Goal: Task Accomplishment & Management: Manage account settings

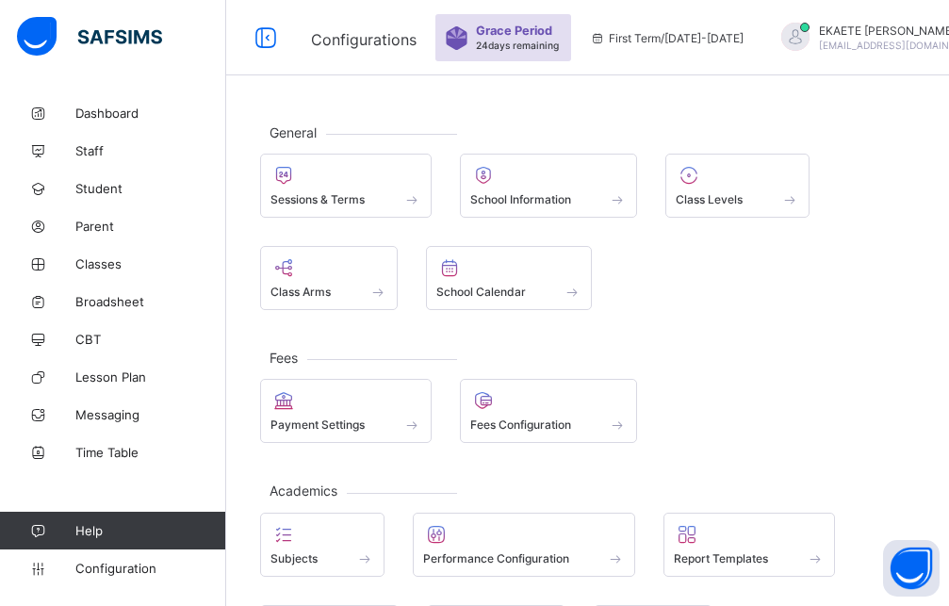
click at [539, 29] on span "Grace Period" at bounding box center [514, 31] width 76 height 14
click at [565, 32] on div "Grace Period 24 days remaining" at bounding box center [503, 37] width 136 height 47
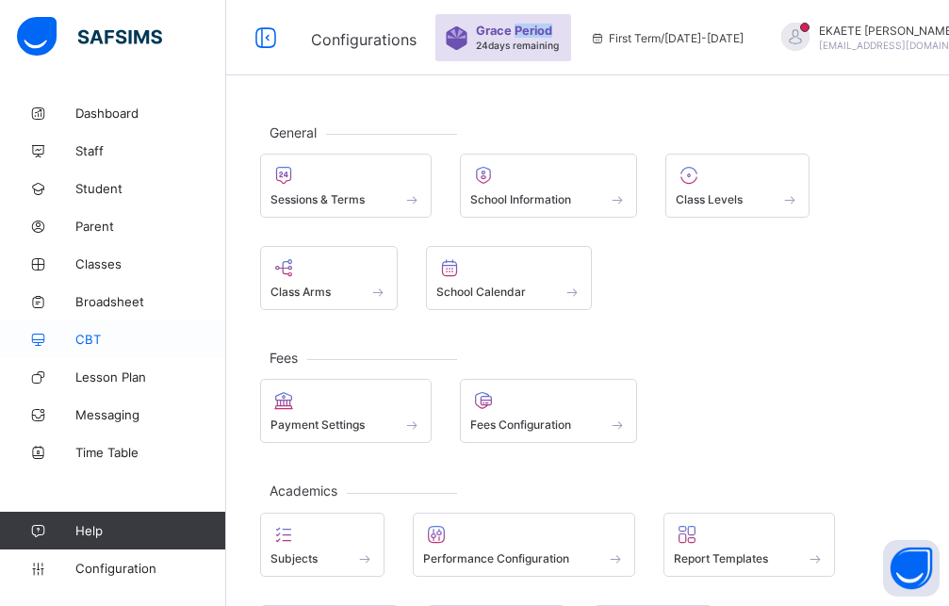
click at [144, 349] on link "CBT" at bounding box center [113, 339] width 226 height 38
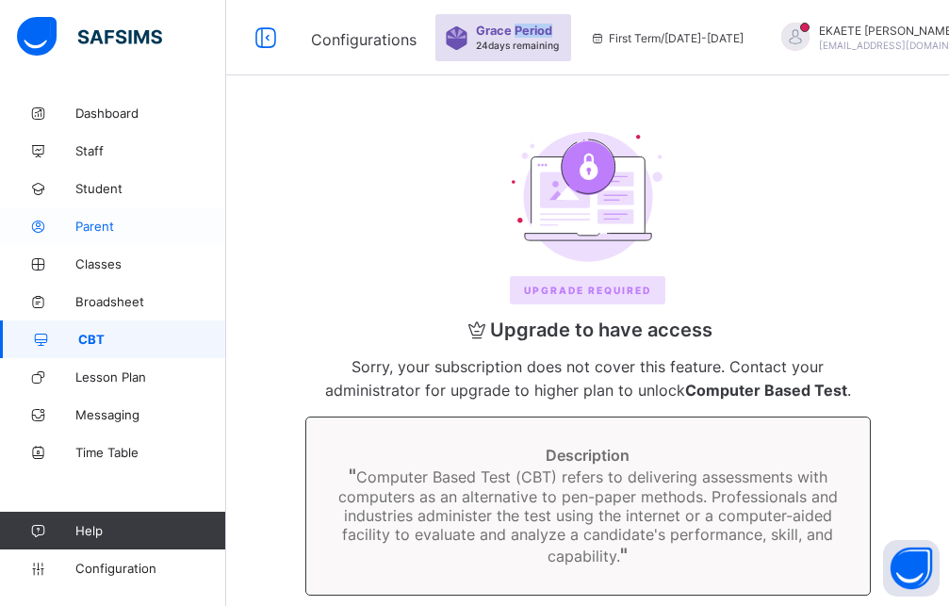
click at [161, 237] on link "Parent" at bounding box center [113, 226] width 226 height 38
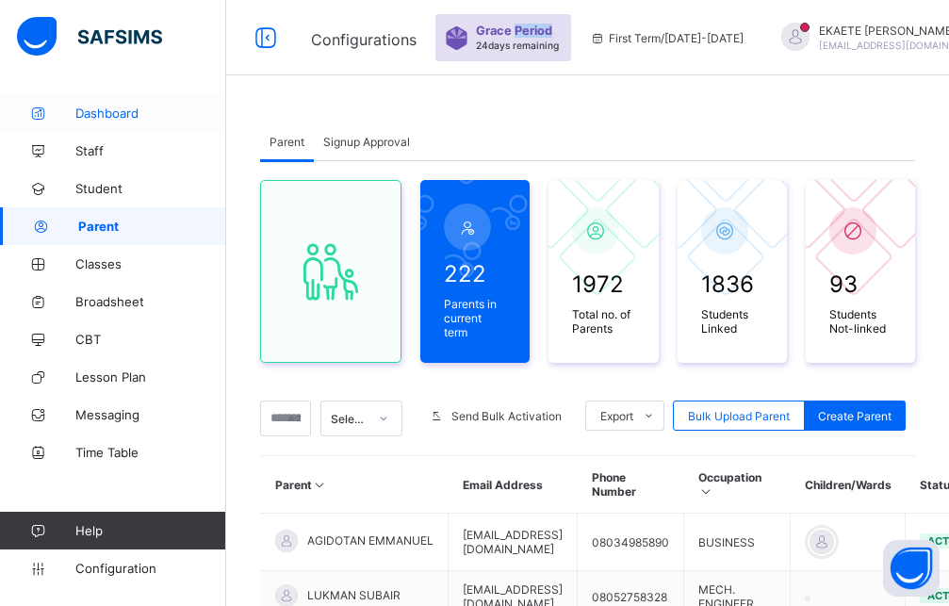
click at [152, 110] on span "Dashboard" at bounding box center [150, 113] width 151 height 15
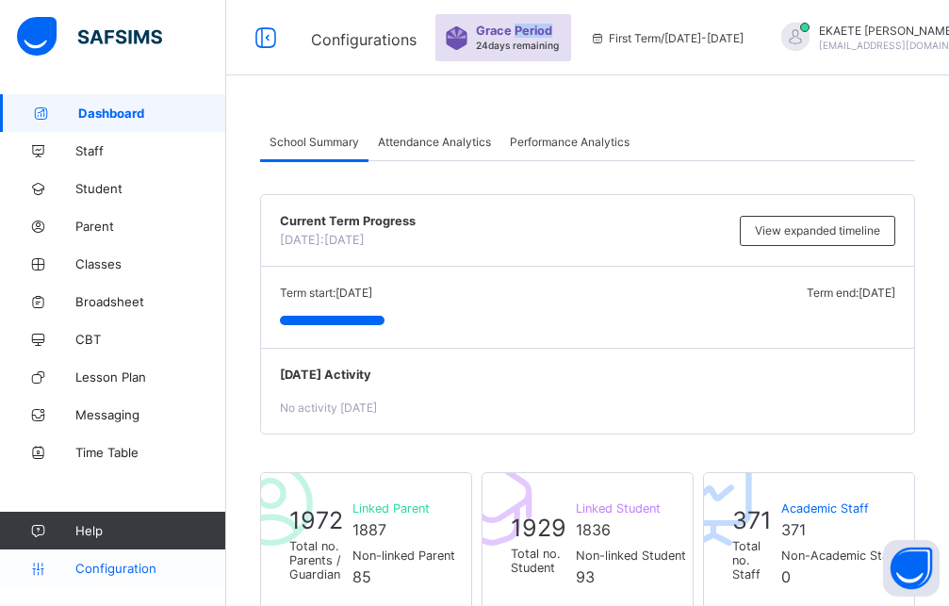
click at [118, 563] on span "Configuration" at bounding box center [150, 568] width 150 height 15
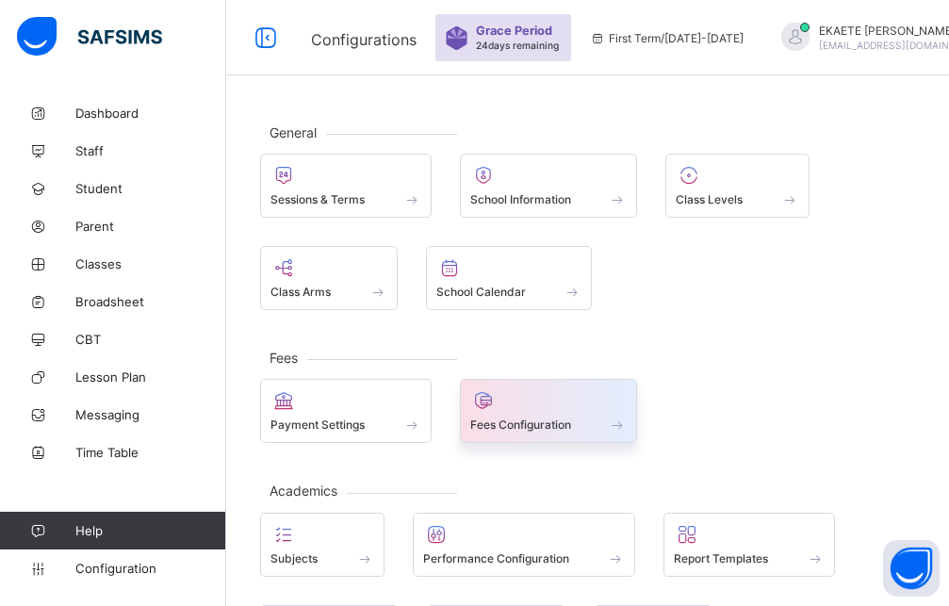
click at [504, 426] on span "Fees Configuration" at bounding box center [520, 424] width 101 height 14
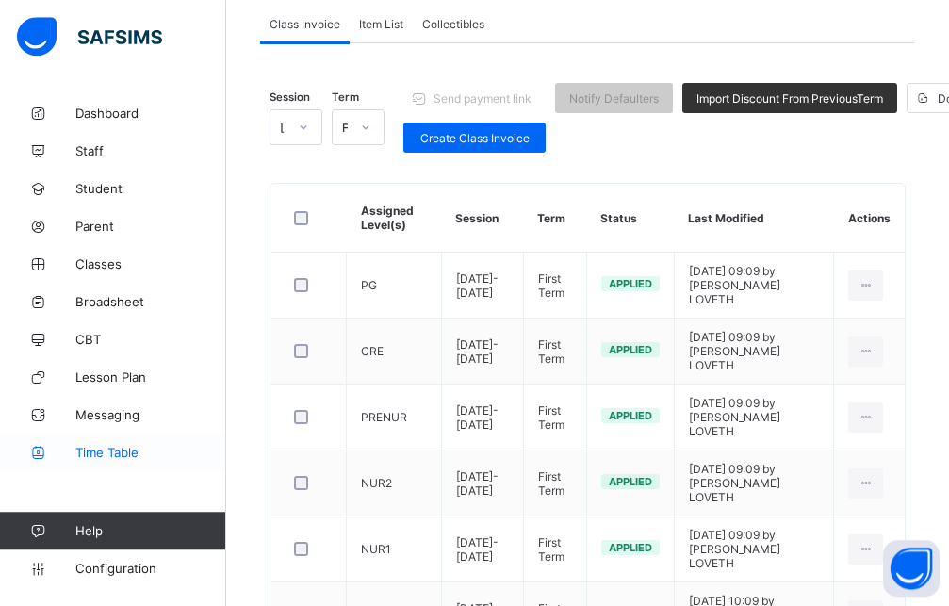
scroll to position [192, 0]
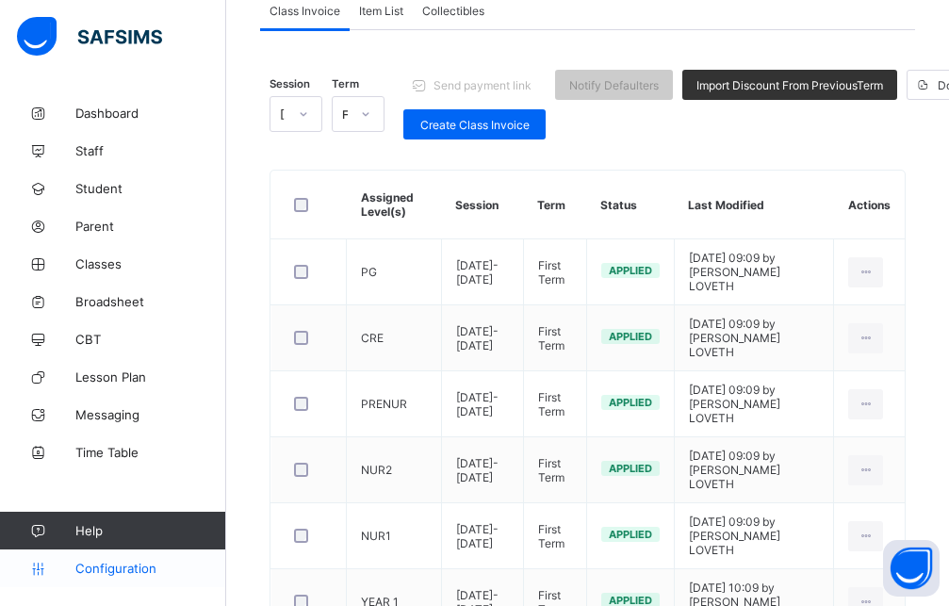
click at [82, 569] on span "Configuration" at bounding box center [150, 568] width 150 height 15
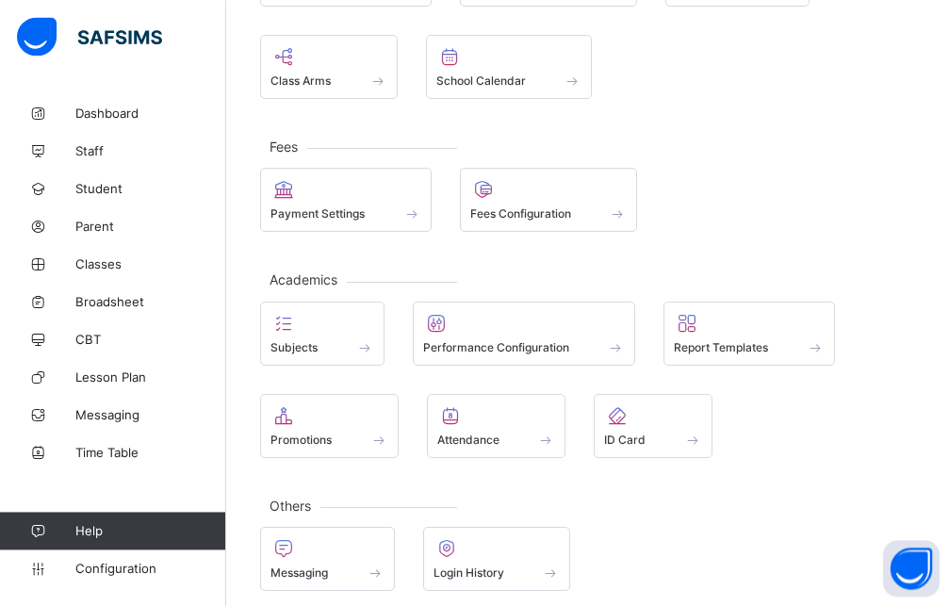
scroll to position [224, 0]
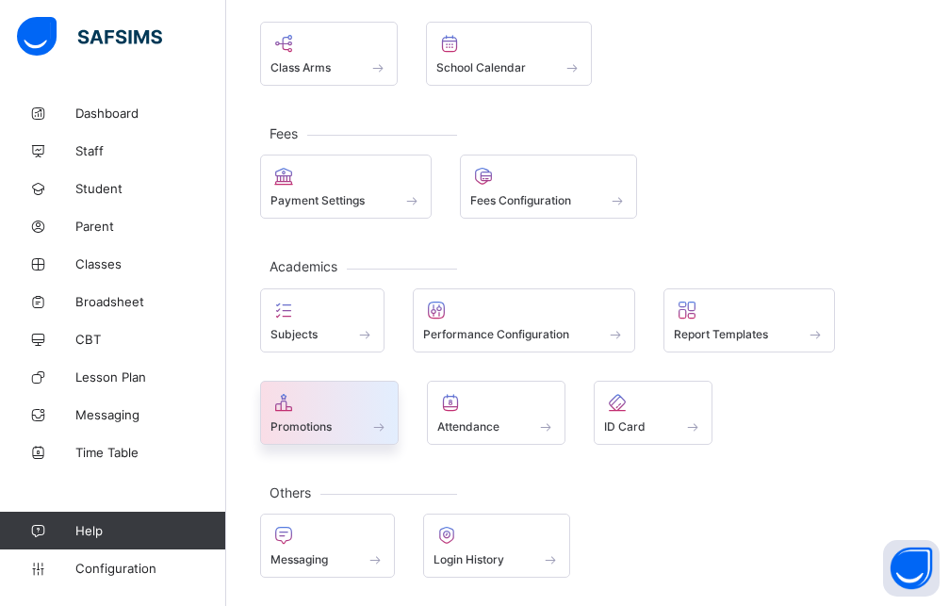
click at [291, 392] on icon at bounding box center [283, 402] width 26 height 23
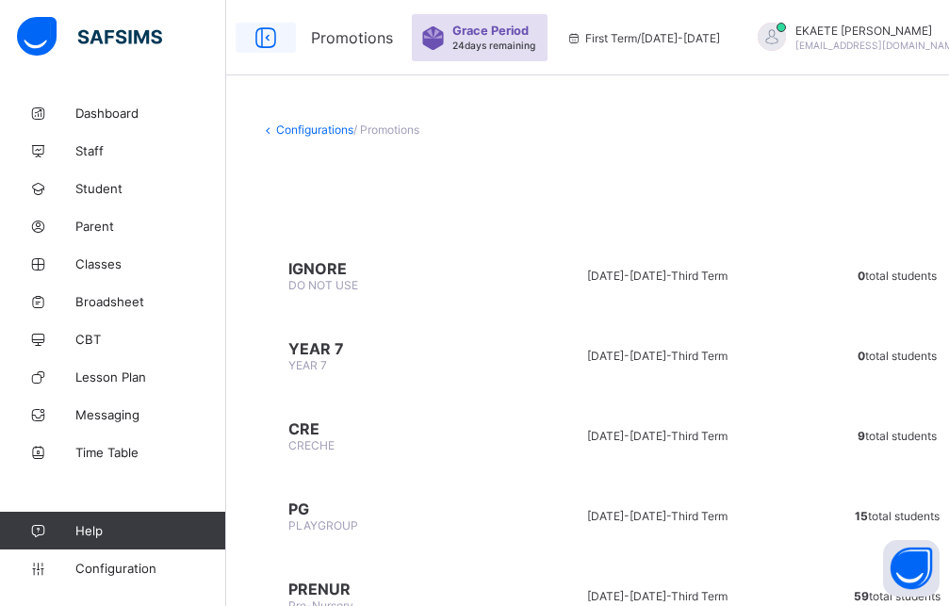
click at [271, 33] on icon at bounding box center [266, 37] width 32 height 27
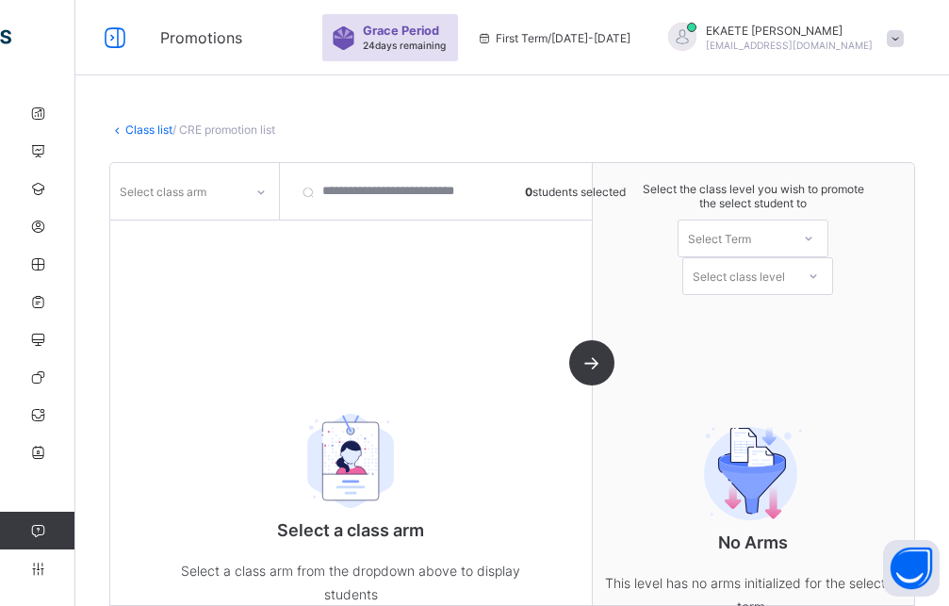
click at [211, 196] on div "Select class arm" at bounding box center [176, 191] width 133 height 26
click at [224, 232] on div "Kindness" at bounding box center [194, 232] width 167 height 29
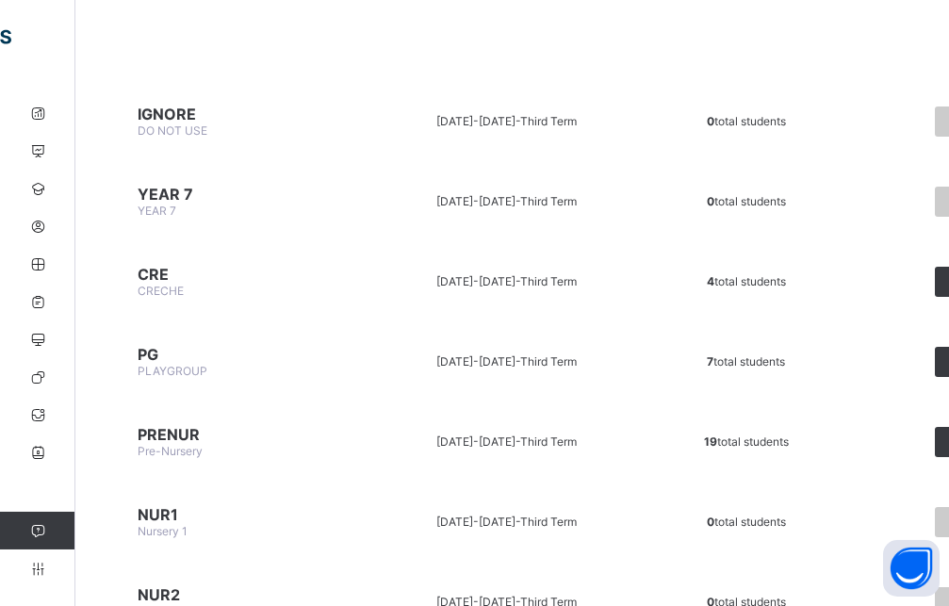
scroll to position [192, 0]
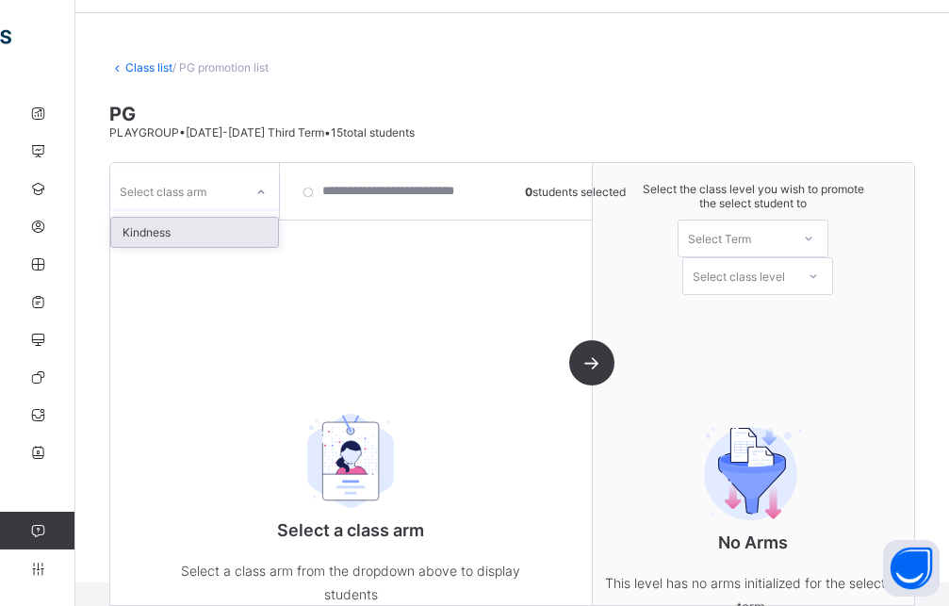
click at [260, 192] on icon at bounding box center [261, 191] width 7 height 4
click at [228, 225] on div "Kindness" at bounding box center [194, 232] width 167 height 29
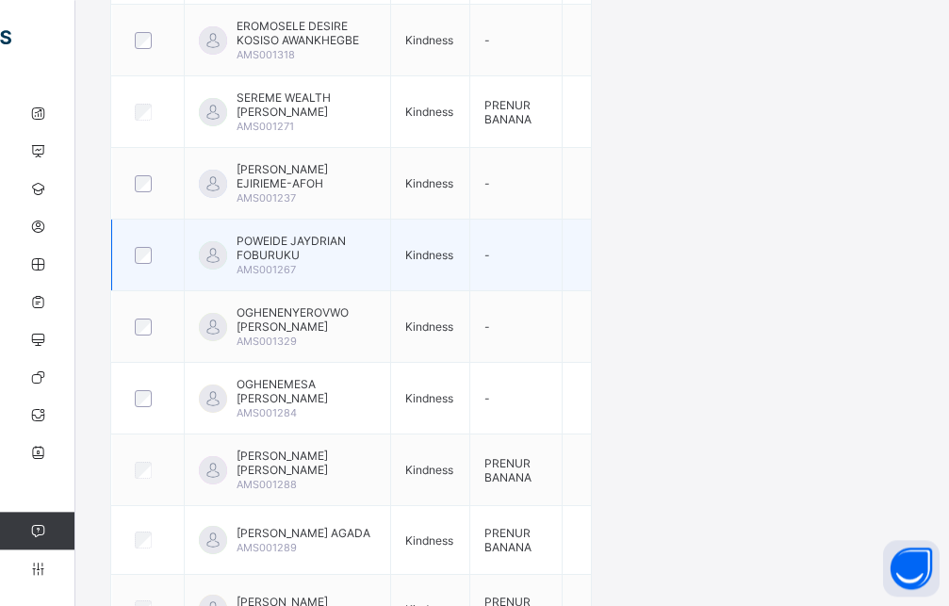
scroll to position [661, 0]
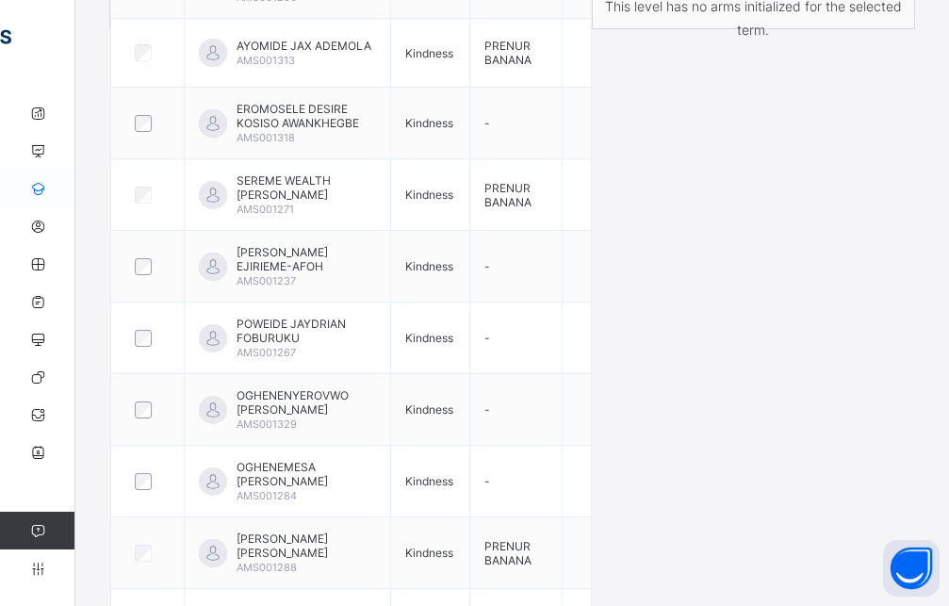
click at [33, 194] on icon at bounding box center [37, 189] width 75 height 14
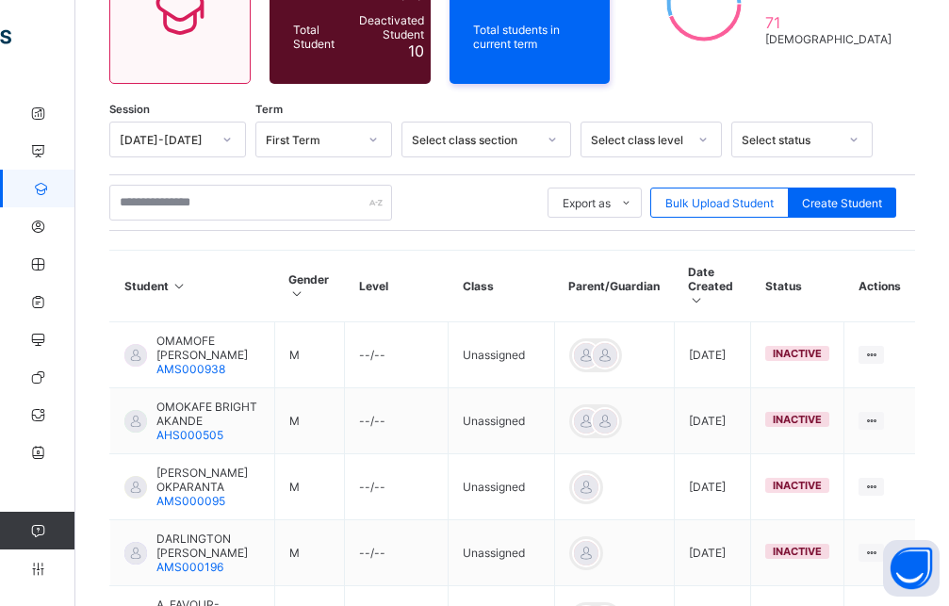
scroll to position [131, 0]
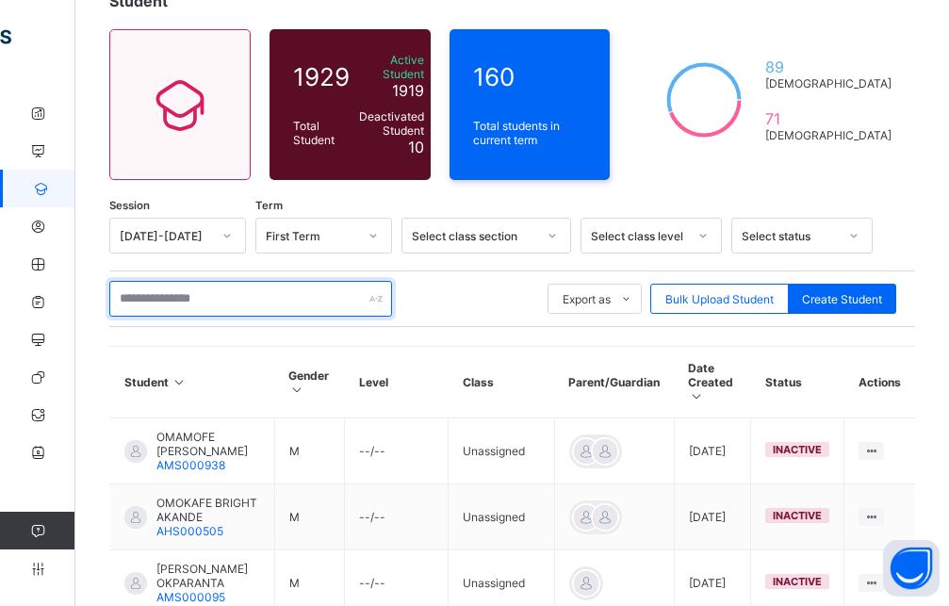
click at [210, 281] on input "text" at bounding box center [250, 299] width 283 height 36
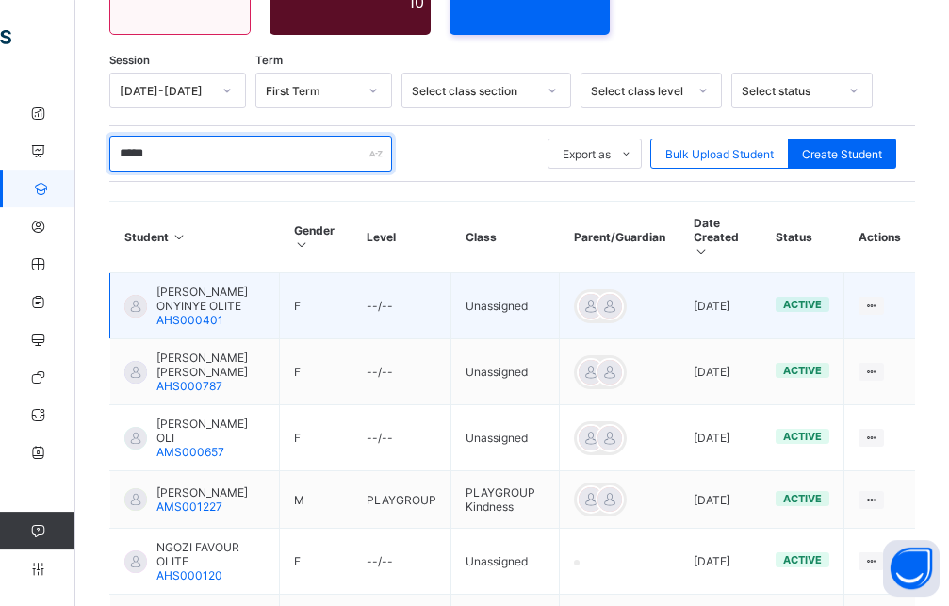
scroll to position [323, 0]
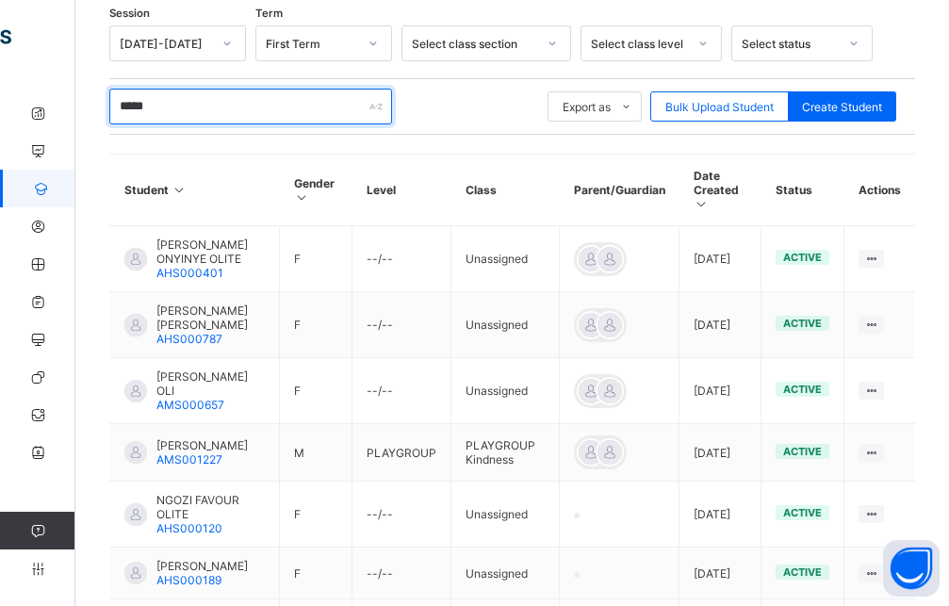
type input "*****"
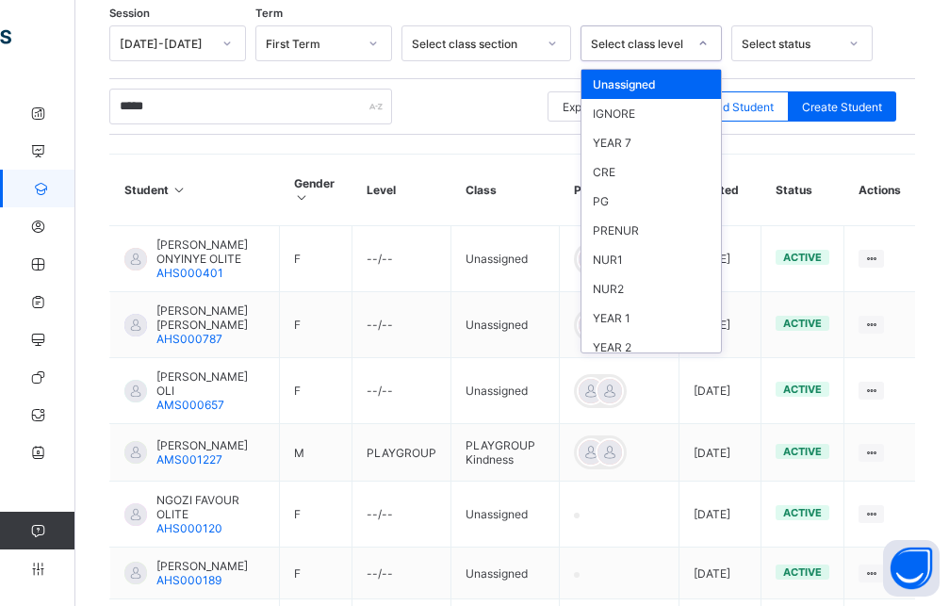
click at [676, 37] on div "Select class level" at bounding box center [639, 44] width 96 height 14
click at [624, 197] on div "PG" at bounding box center [650, 201] width 139 height 29
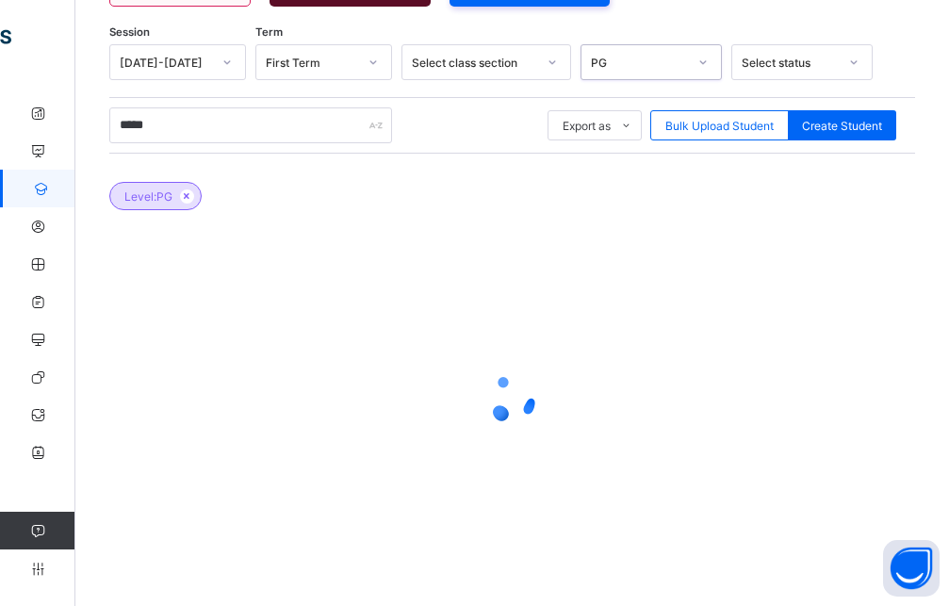
scroll to position [295, 0]
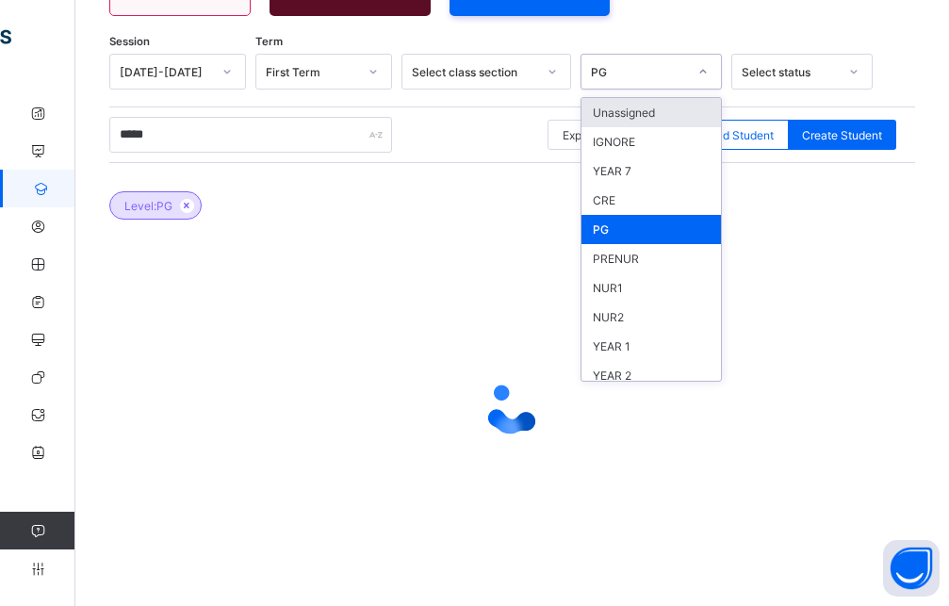
click at [669, 65] on div "PG" at bounding box center [639, 72] width 96 height 14
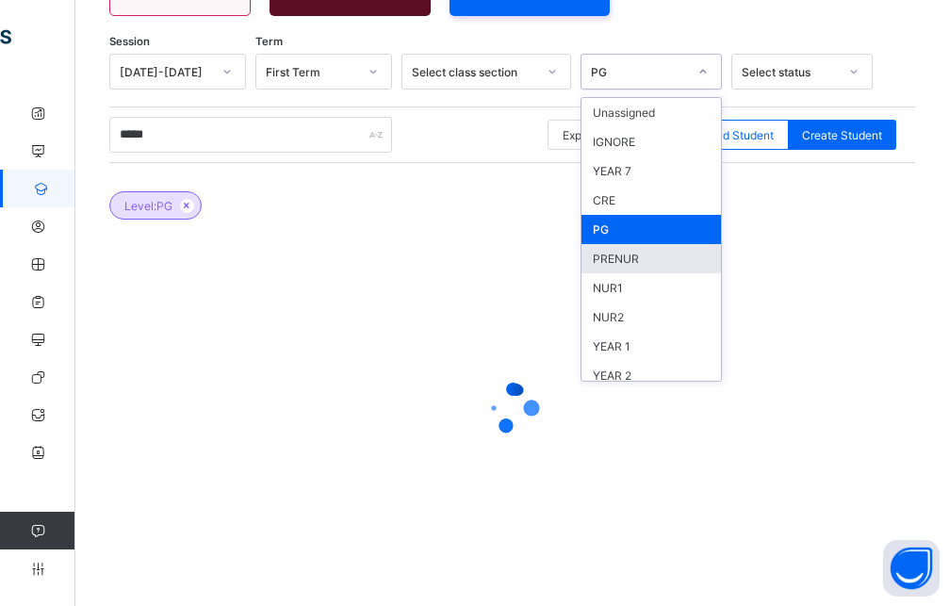
click at [645, 258] on div "PRENUR" at bounding box center [650, 258] width 139 height 29
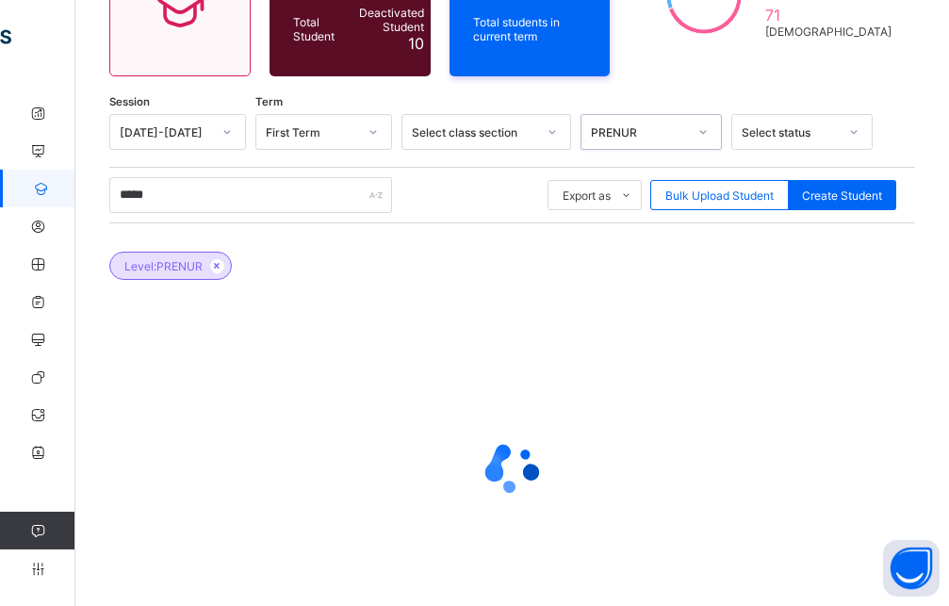
scroll to position [103, 0]
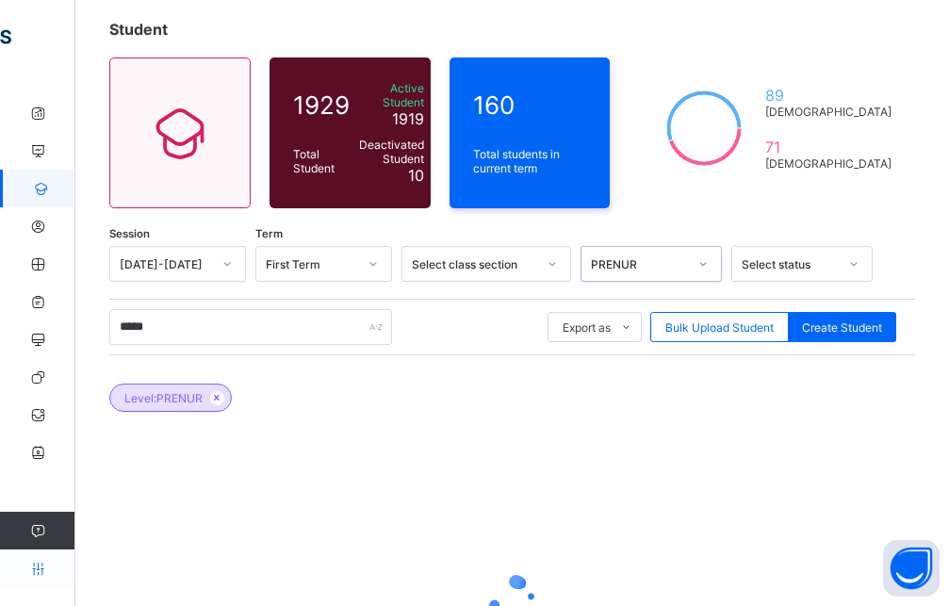
click at [40, 570] on icon at bounding box center [37, 569] width 75 height 14
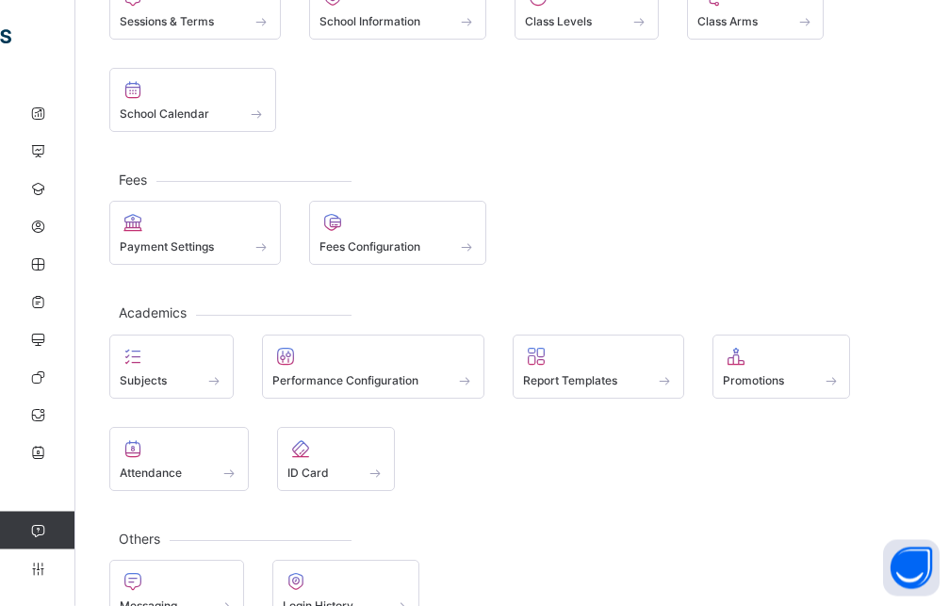
scroll to position [128, 0]
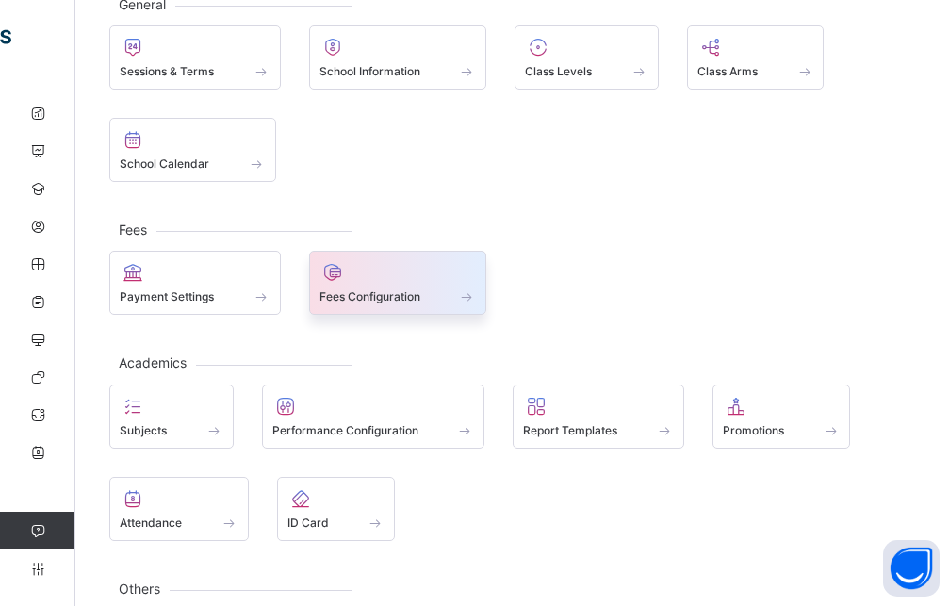
click at [408, 270] on div at bounding box center [397, 272] width 157 height 23
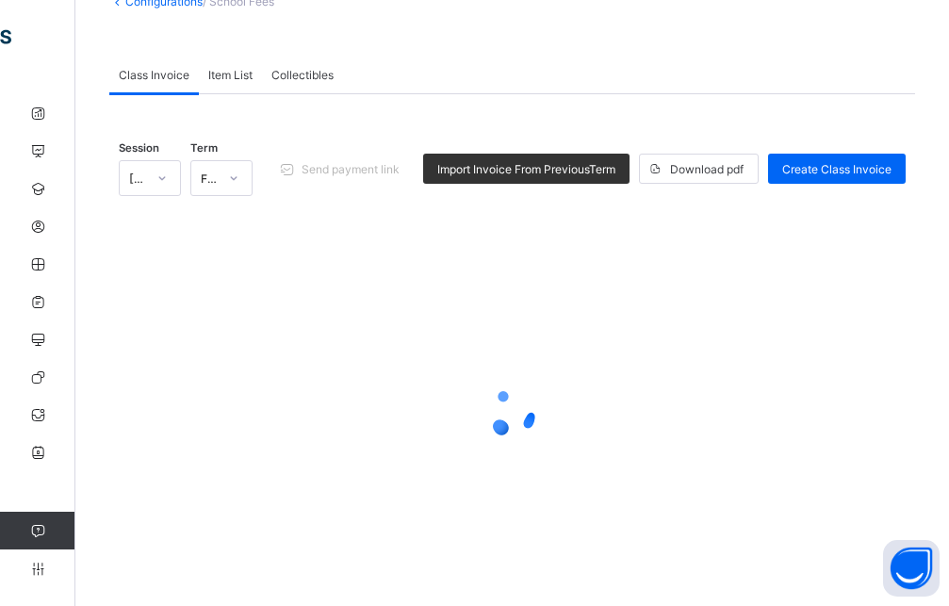
scroll to position [104, 0]
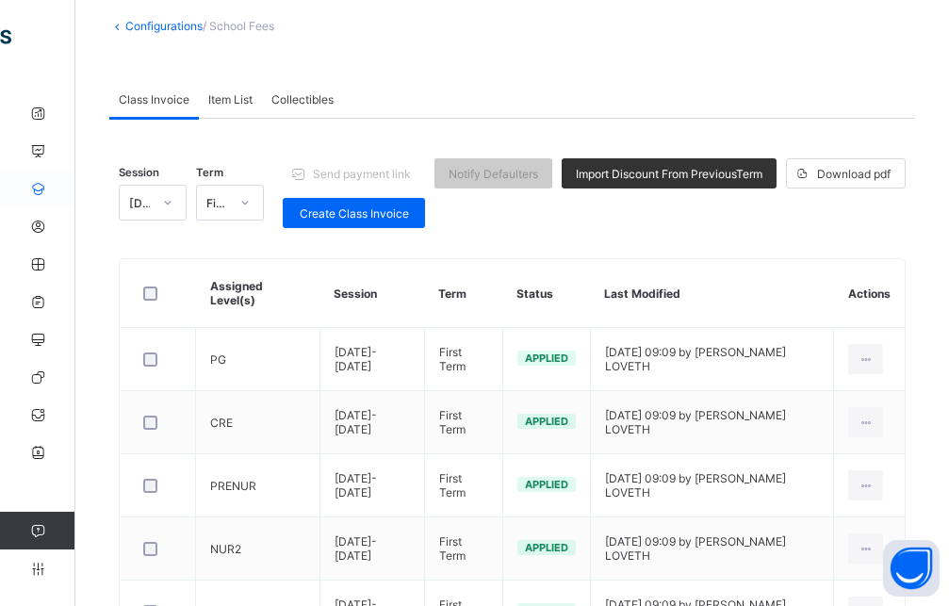
click at [47, 189] on icon at bounding box center [37, 189] width 75 height 14
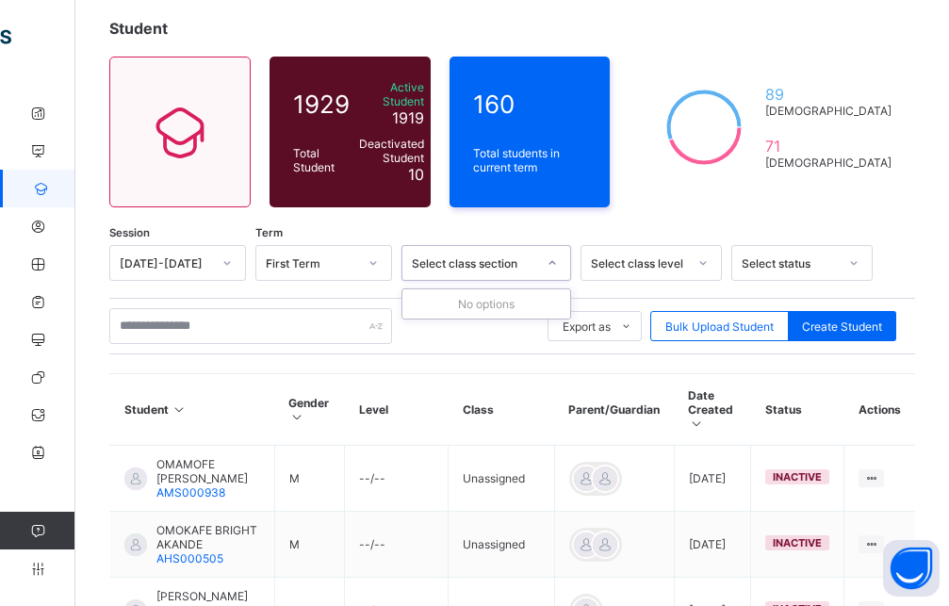
click at [482, 256] on div "Select class section" at bounding box center [474, 263] width 124 height 14
click at [334, 258] on div "First Term" at bounding box center [311, 263] width 91 height 14
click at [319, 355] on div "First Term" at bounding box center [323, 362] width 135 height 29
click at [529, 256] on div "Select class section" at bounding box center [474, 263] width 124 height 14
click at [697, 253] on icon at bounding box center [702, 262] width 11 height 19
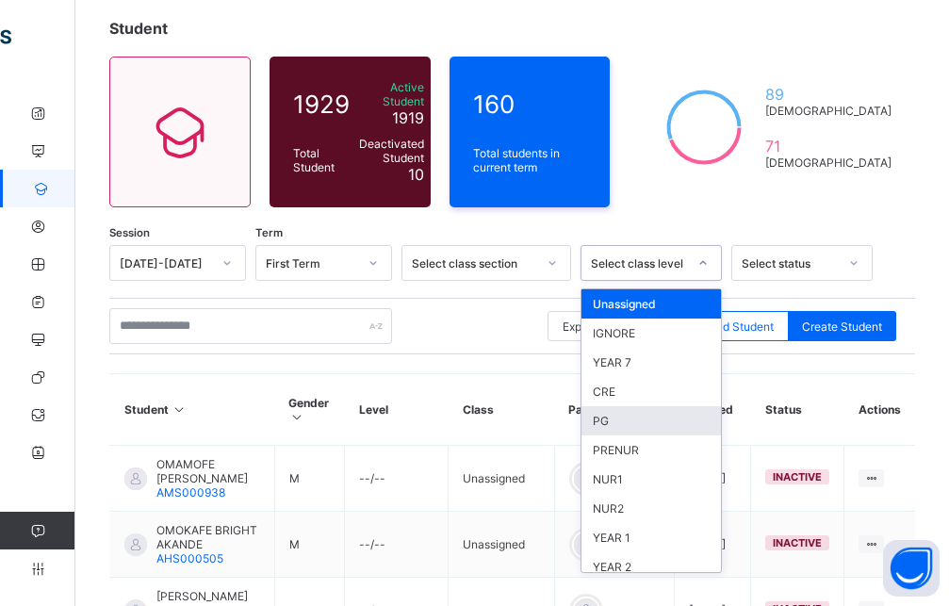
click at [594, 412] on div "PG" at bounding box center [650, 420] width 139 height 29
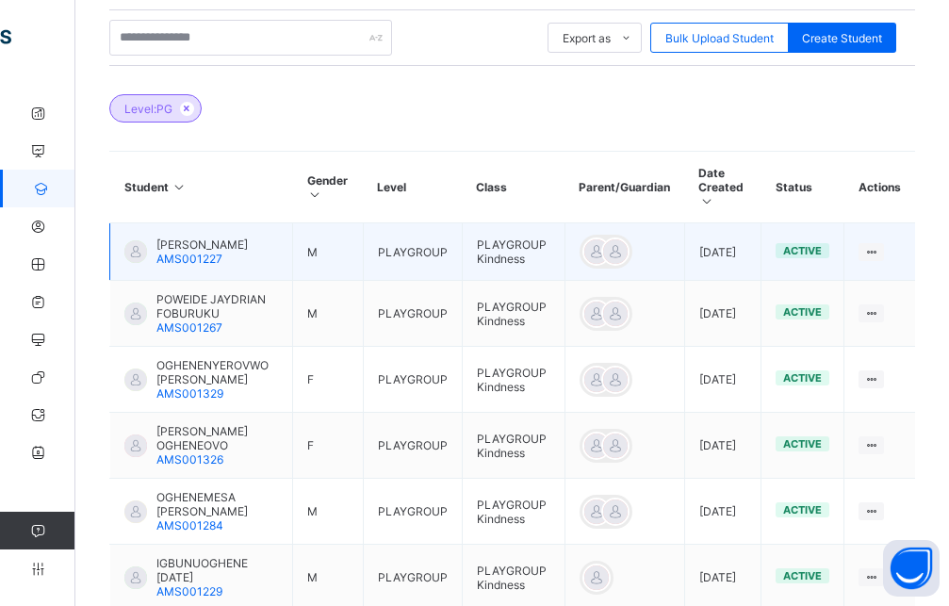
scroll to position [488, 0]
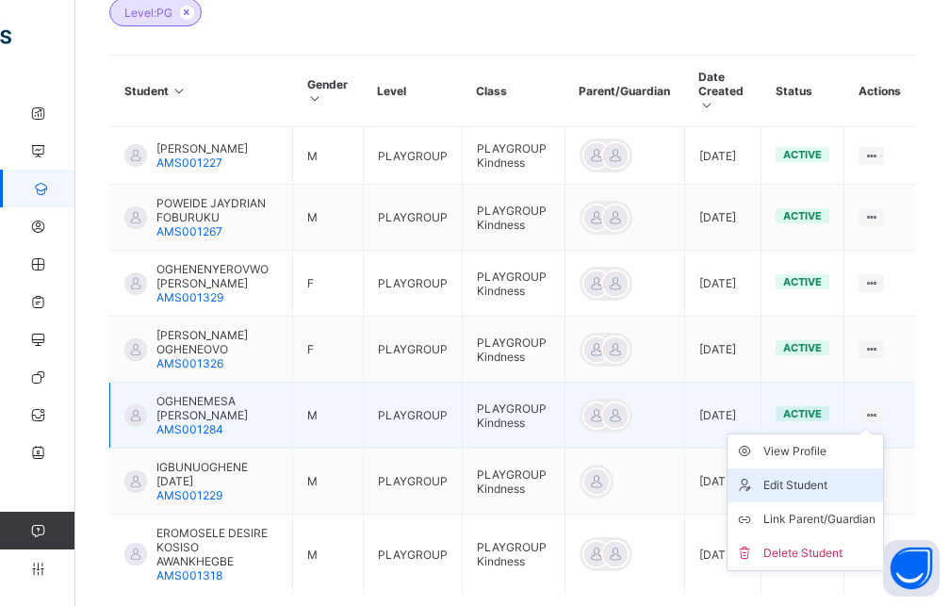
click at [833, 476] on div "Edit Student" at bounding box center [819, 485] width 112 height 19
select select "**"
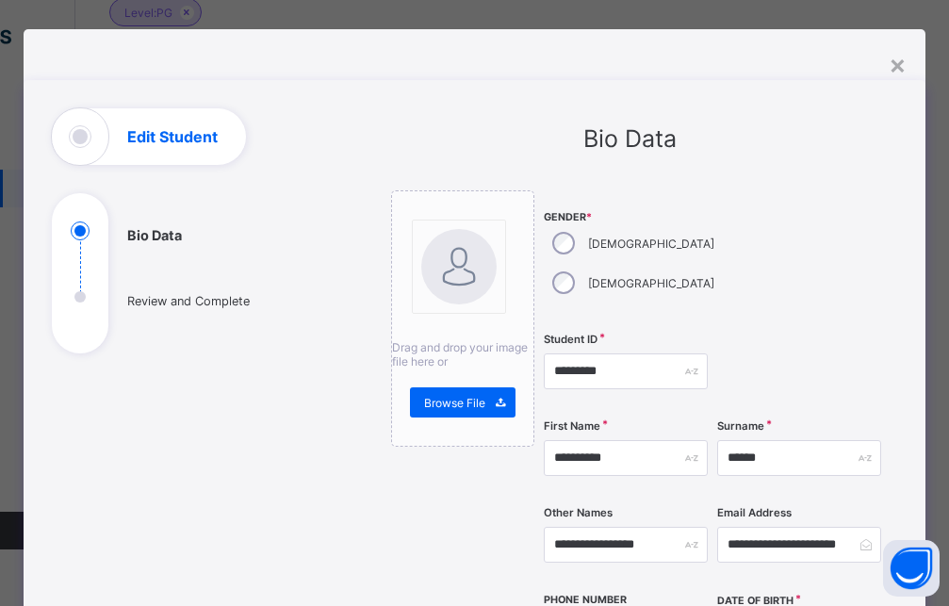
scroll to position [0, 0]
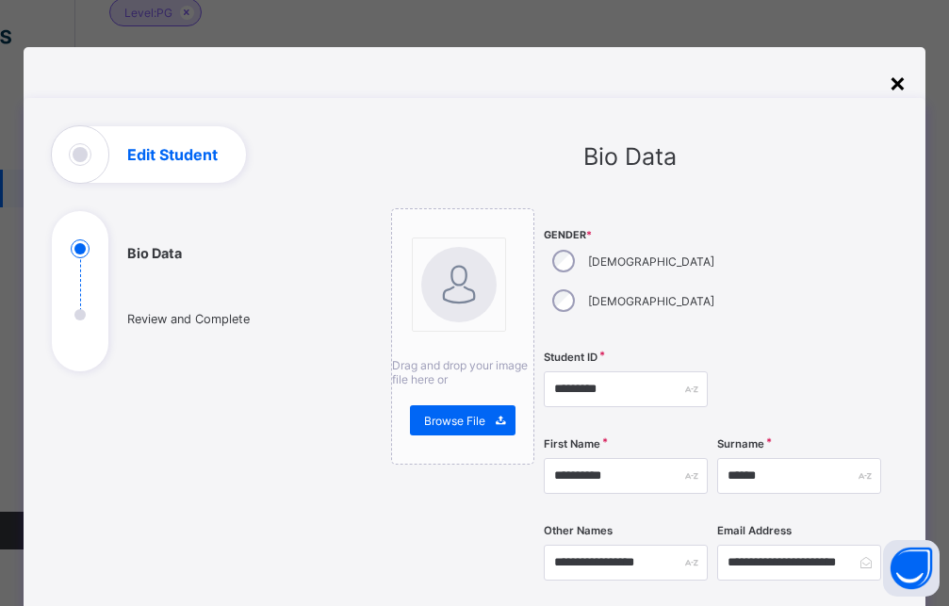
click at [892, 80] on div "×" at bounding box center [898, 82] width 18 height 32
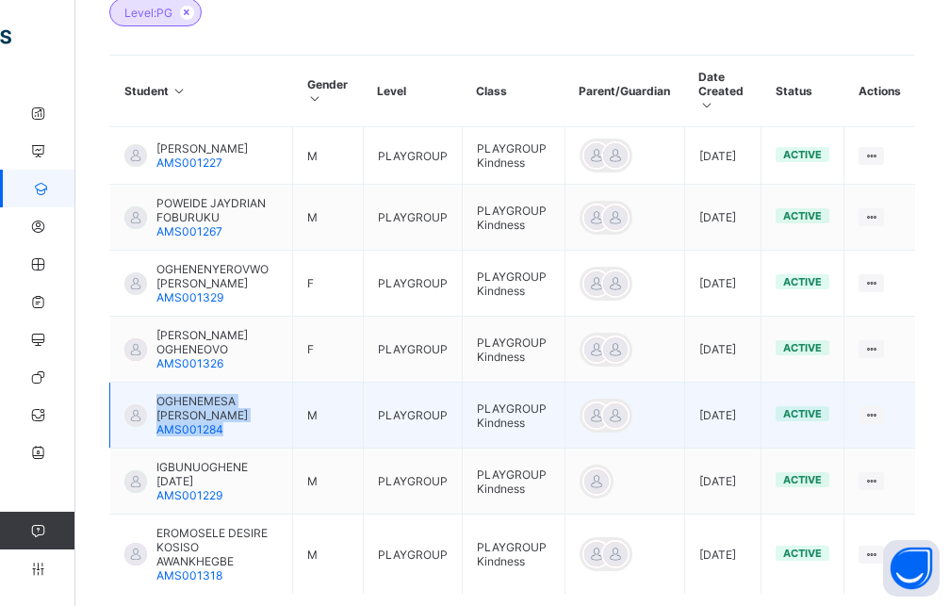
drag, startPoint x: 152, startPoint y: 371, endPoint x: 284, endPoint y: 396, distance: 134.2
click at [278, 396] on div "[PERSON_NAME] BRIGHT AMS001284" at bounding box center [201, 415] width 154 height 42
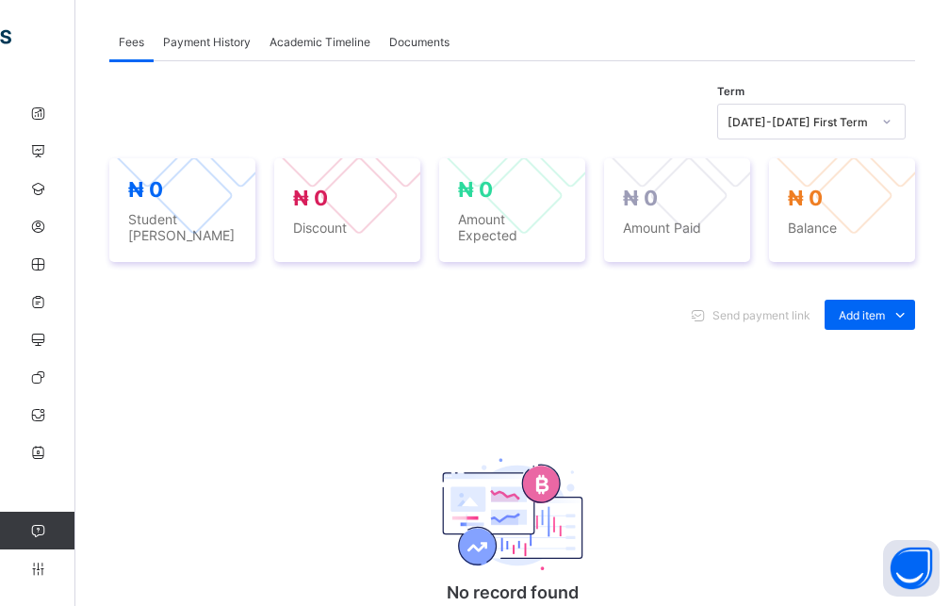
scroll to position [489, 0]
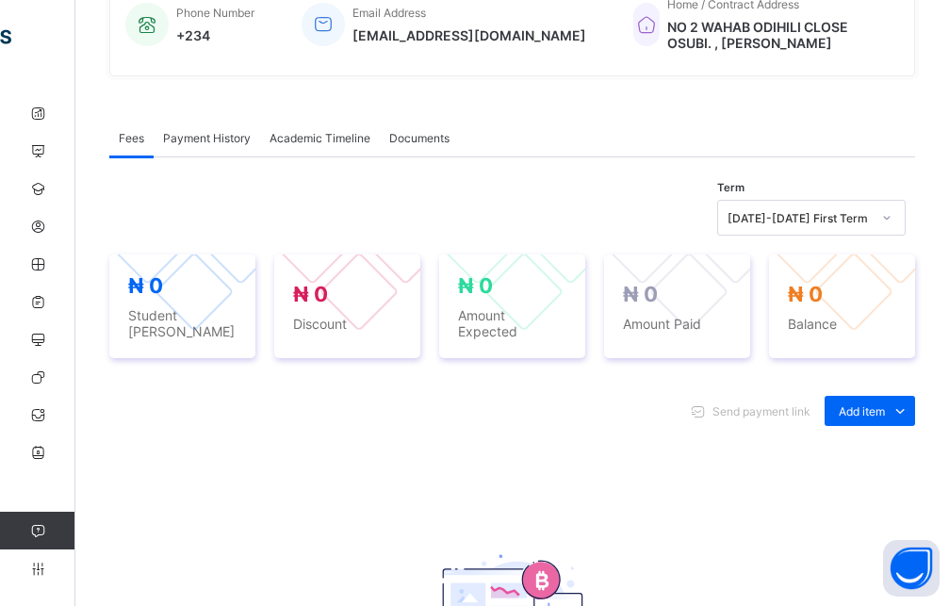
drag, startPoint x: 481, startPoint y: 377, endPoint x: 350, endPoint y: 461, distance: 155.5
drag, startPoint x: 228, startPoint y: 600, endPoint x: 153, endPoint y: 643, distance: 86.5
click at [518, 495] on div "Send payment link Add item Optional items Special bill No record found There is…" at bounding box center [512, 587] width 806 height 420
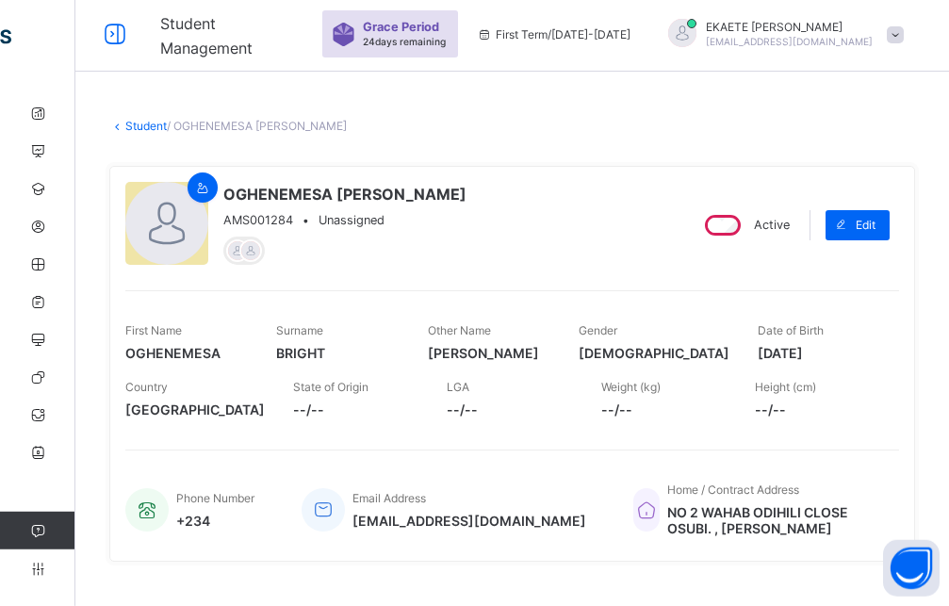
scroll to position [0, 0]
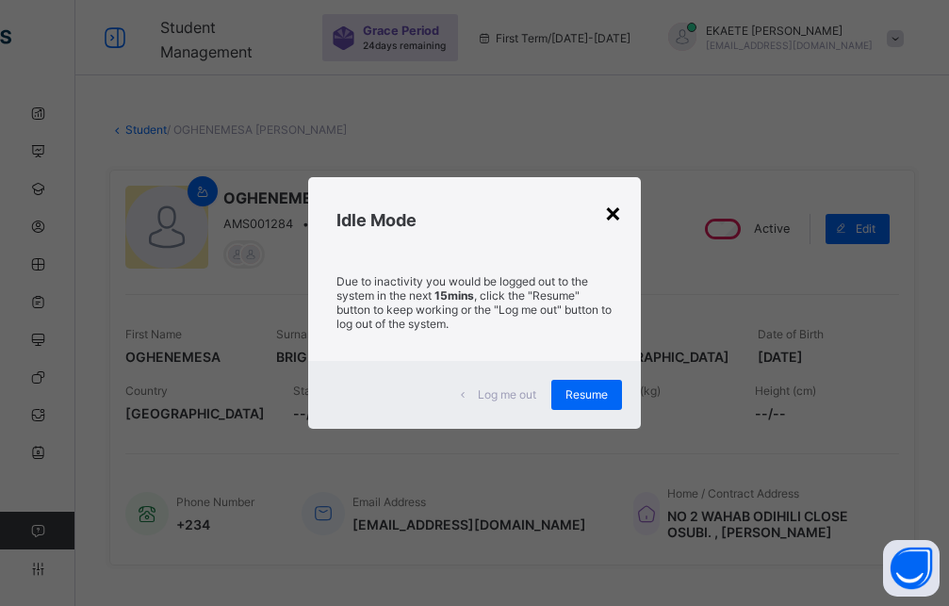
click at [618, 213] on div "×" at bounding box center [613, 212] width 18 height 32
click at [582, 407] on div "Resume" at bounding box center [586, 395] width 71 height 30
click at [621, 214] on div "×" at bounding box center [613, 212] width 18 height 32
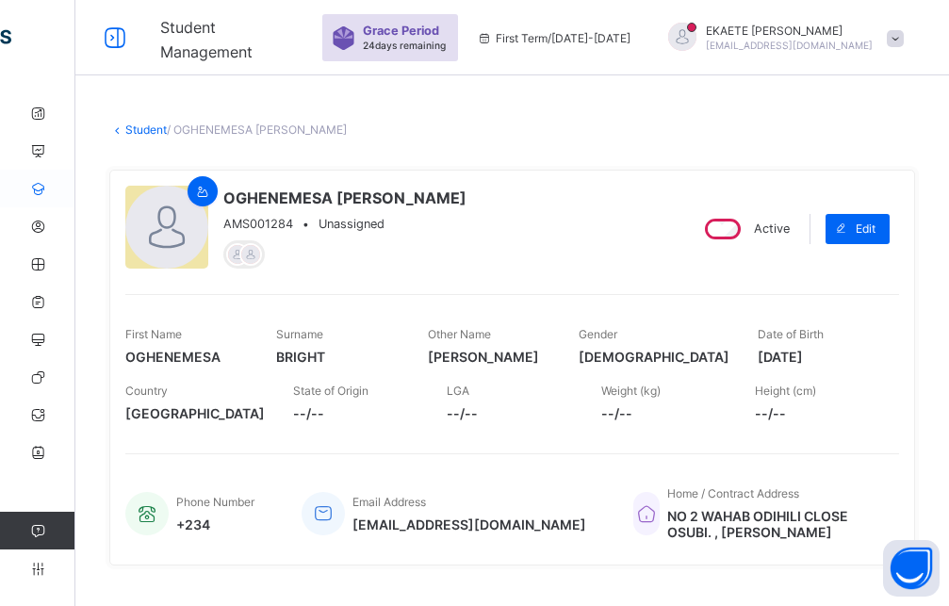
click at [41, 191] on icon at bounding box center [37, 189] width 75 height 14
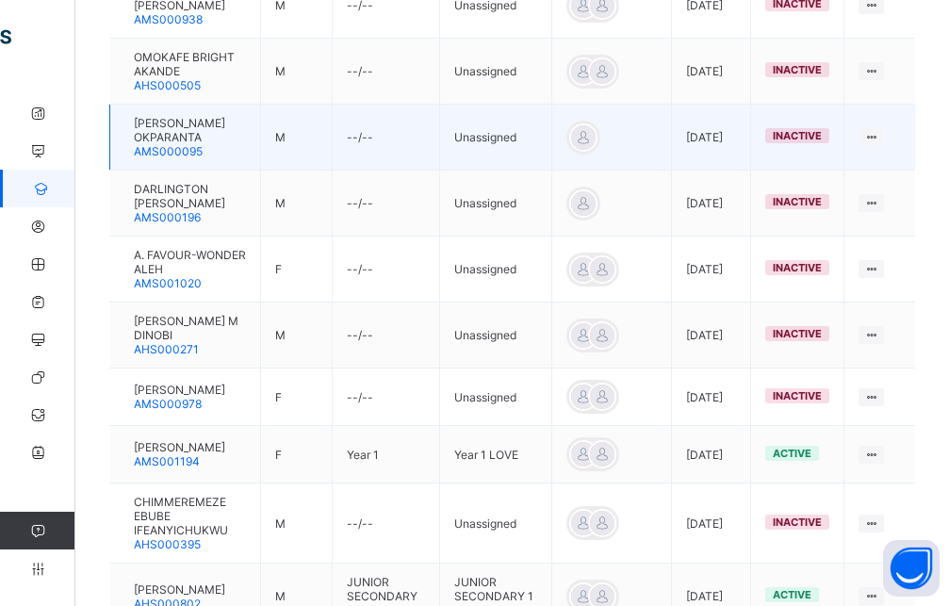
scroll to position [192, 0]
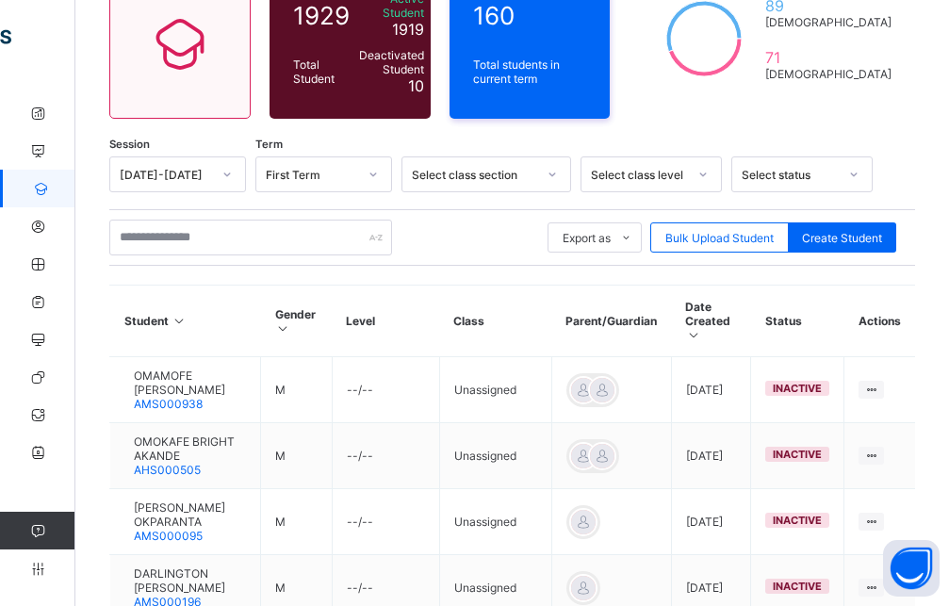
click at [703, 165] on icon at bounding box center [702, 174] width 11 height 19
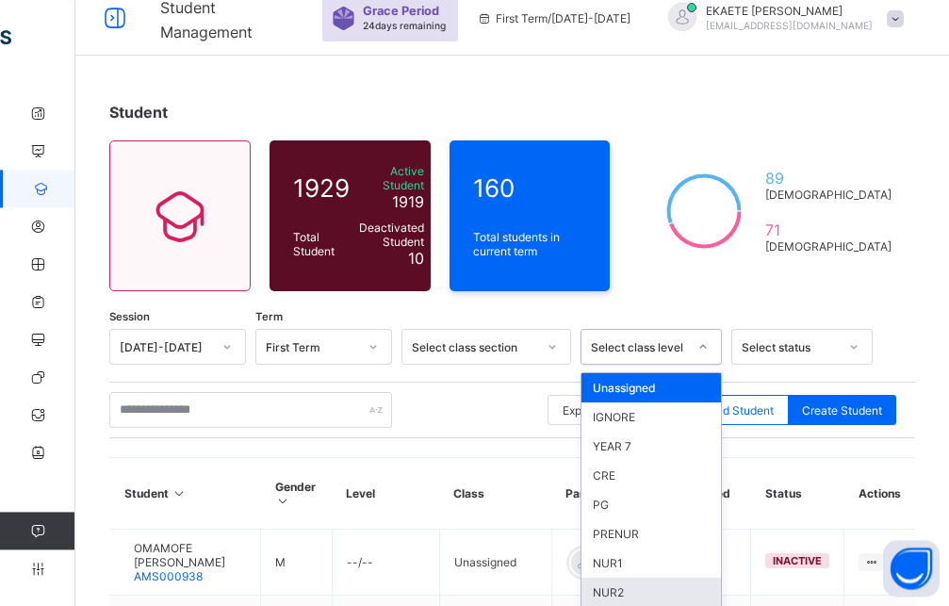
scroll to position [0, 0]
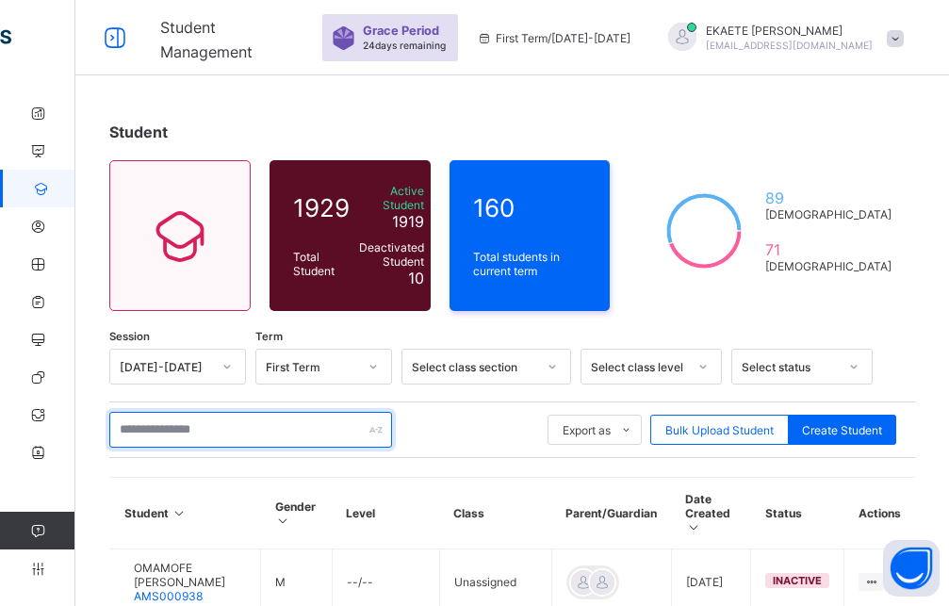
click at [214, 431] on input "text" at bounding box center [250, 430] width 283 height 36
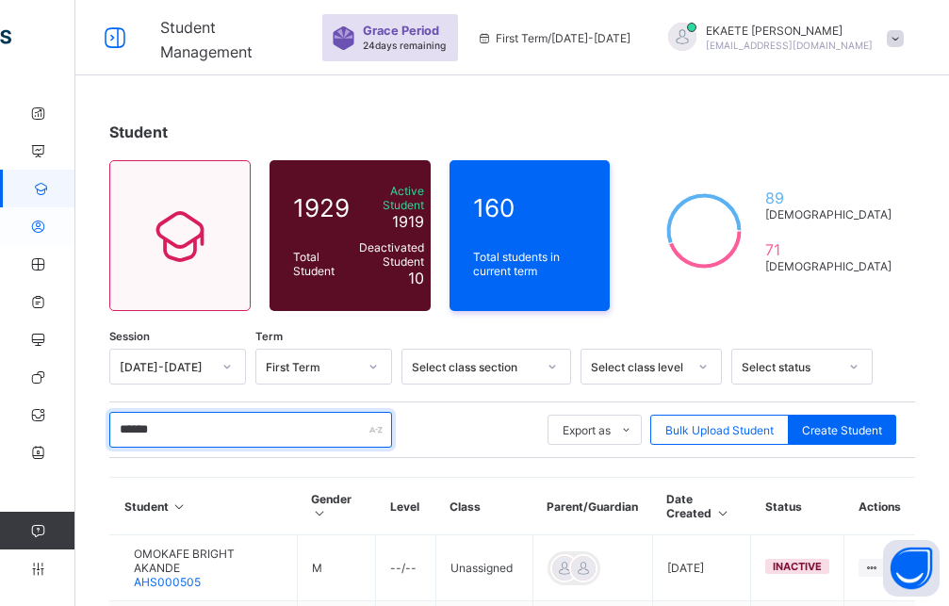
type input "******"
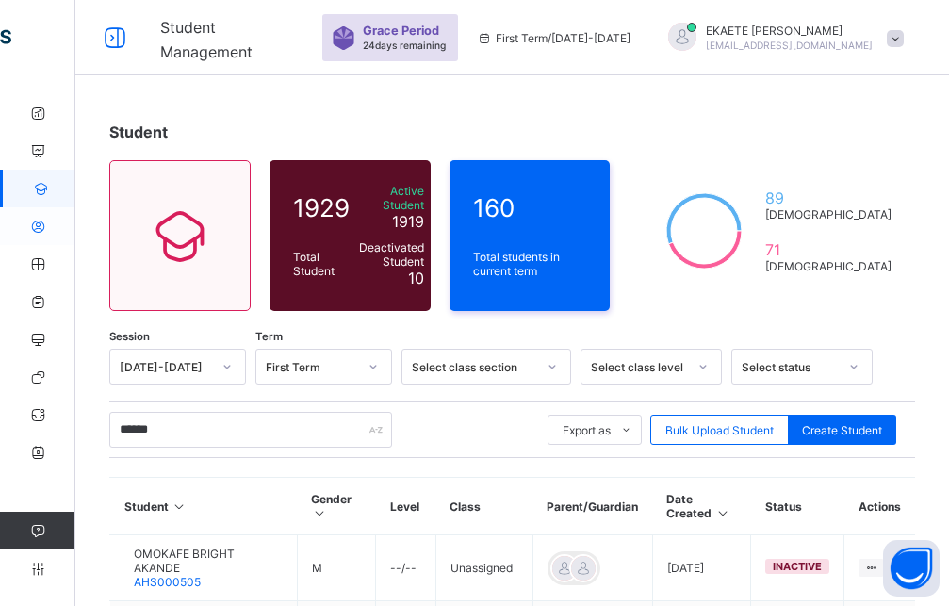
click at [41, 228] on icon at bounding box center [37, 227] width 75 height 14
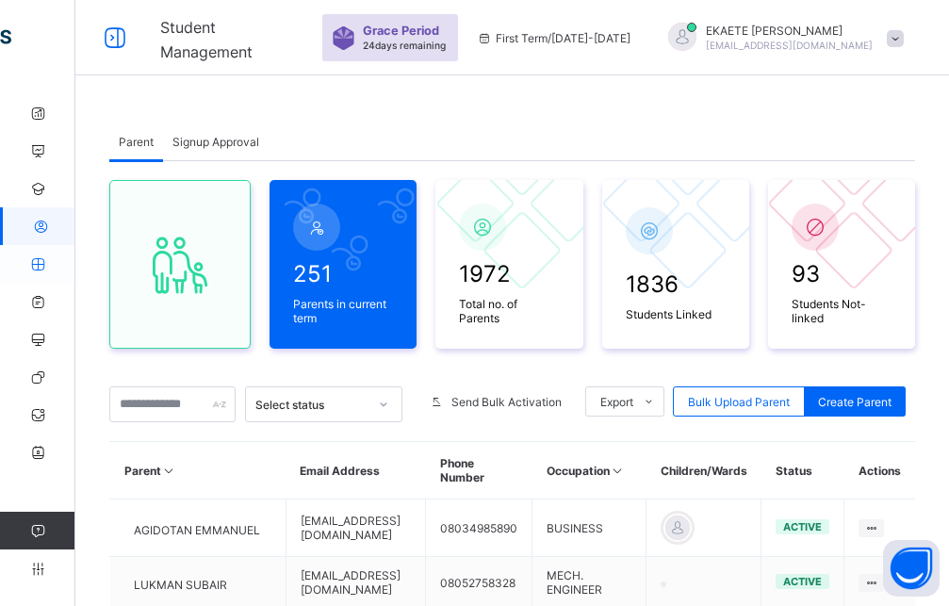
click at [46, 262] on icon at bounding box center [37, 264] width 75 height 14
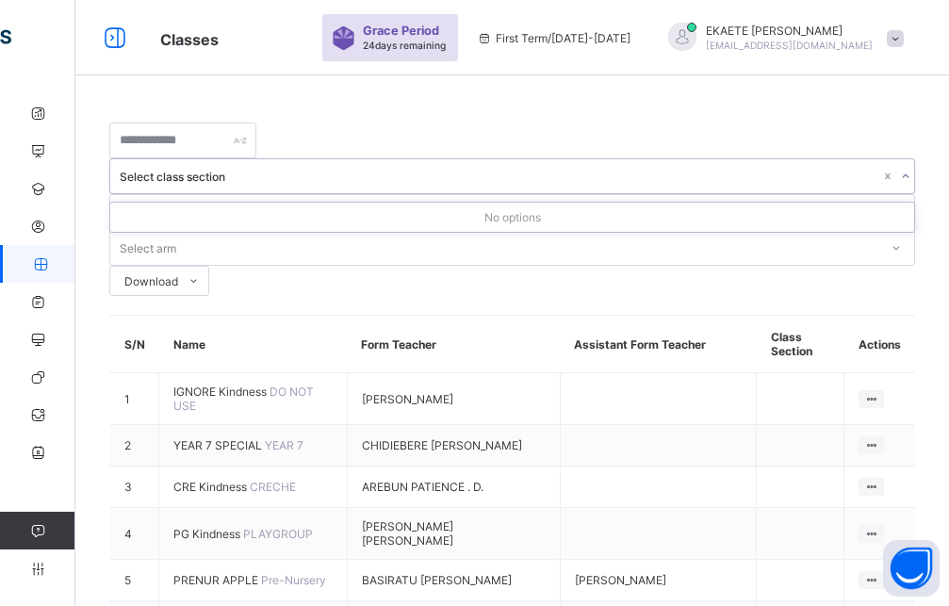
click at [902, 174] on icon at bounding box center [905, 176] width 7 height 4
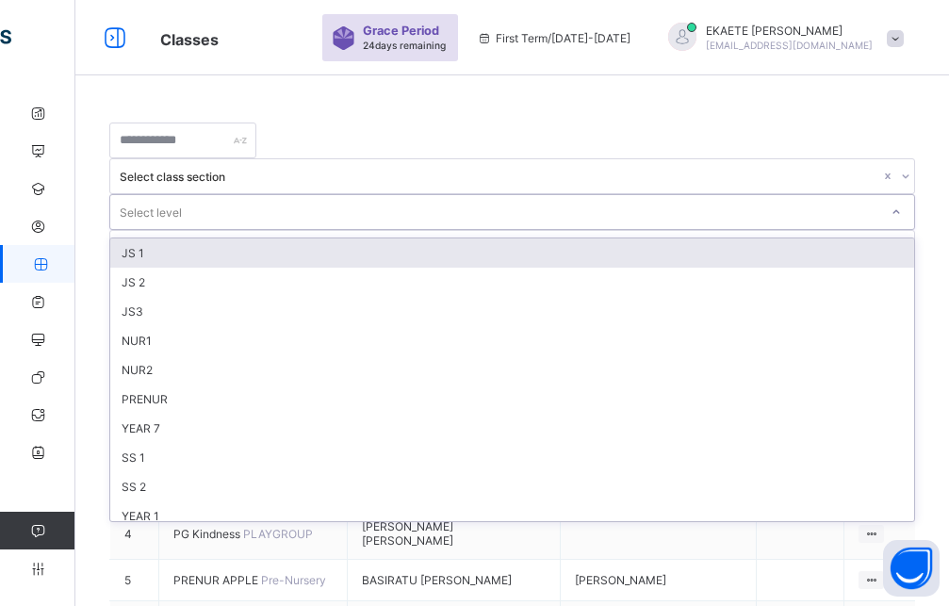
click at [890, 203] on icon at bounding box center [895, 212] width 11 height 19
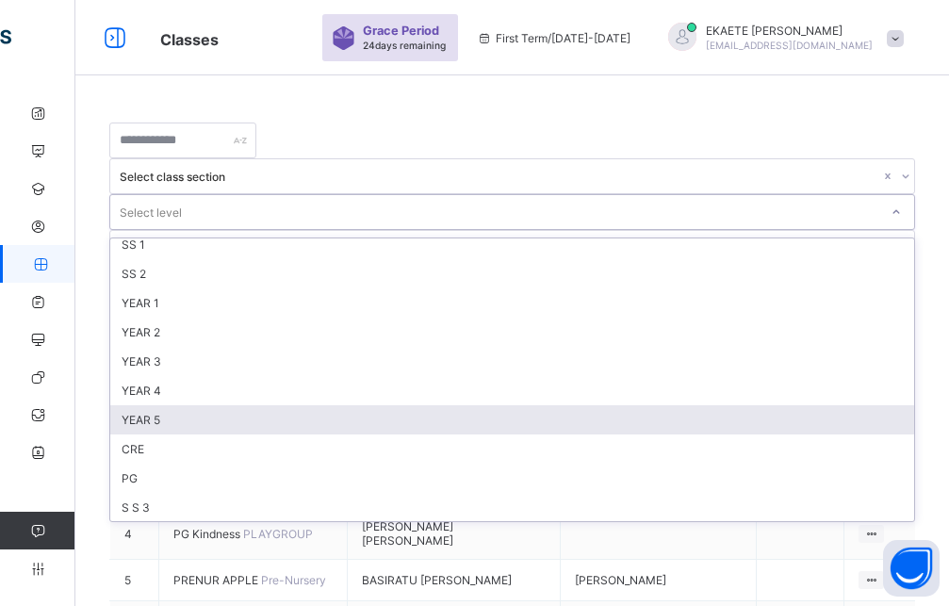
scroll to position [254, 0]
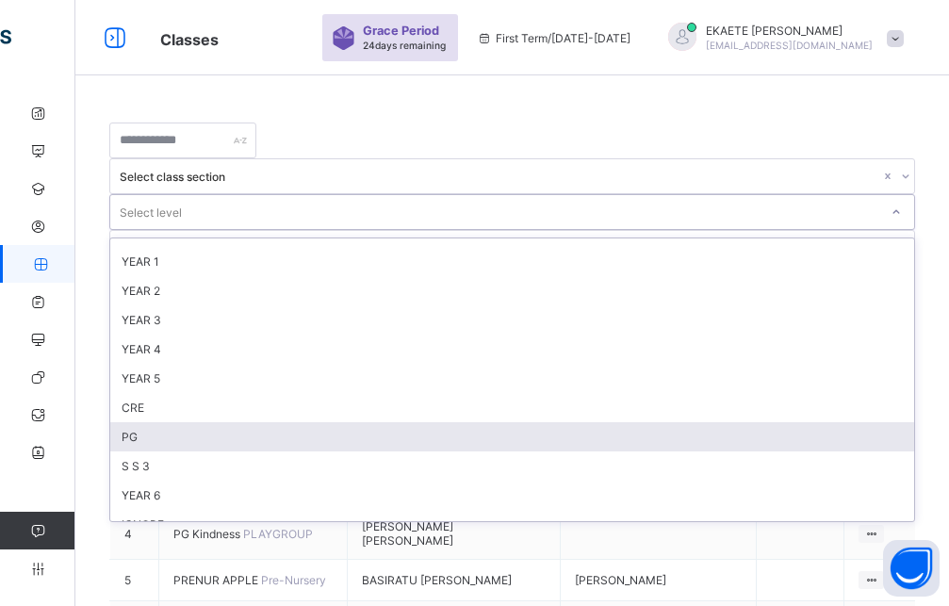
click at [546, 422] on div "PG" at bounding box center [512, 436] width 804 height 29
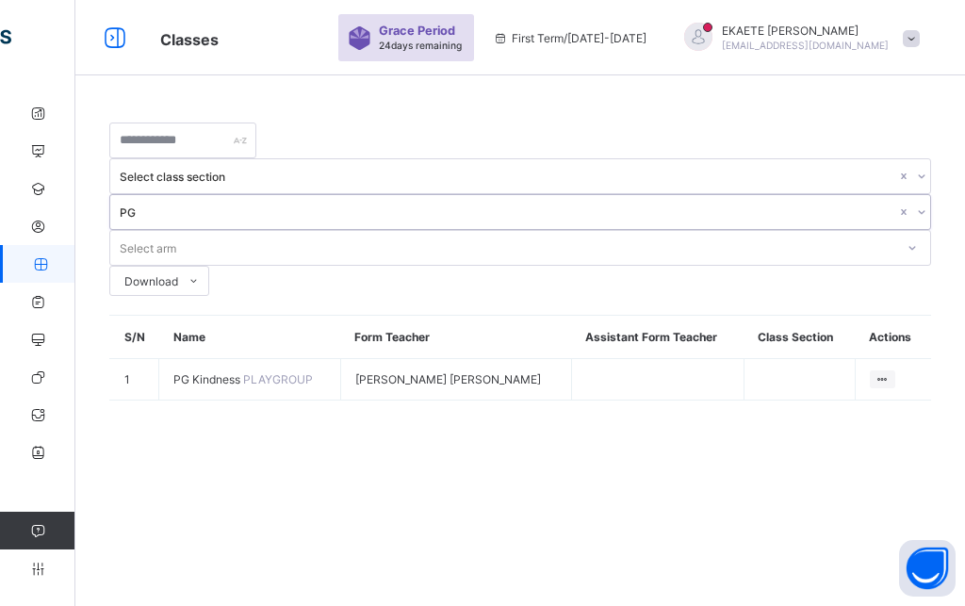
click at [906, 238] on icon at bounding box center [911, 247] width 11 height 19
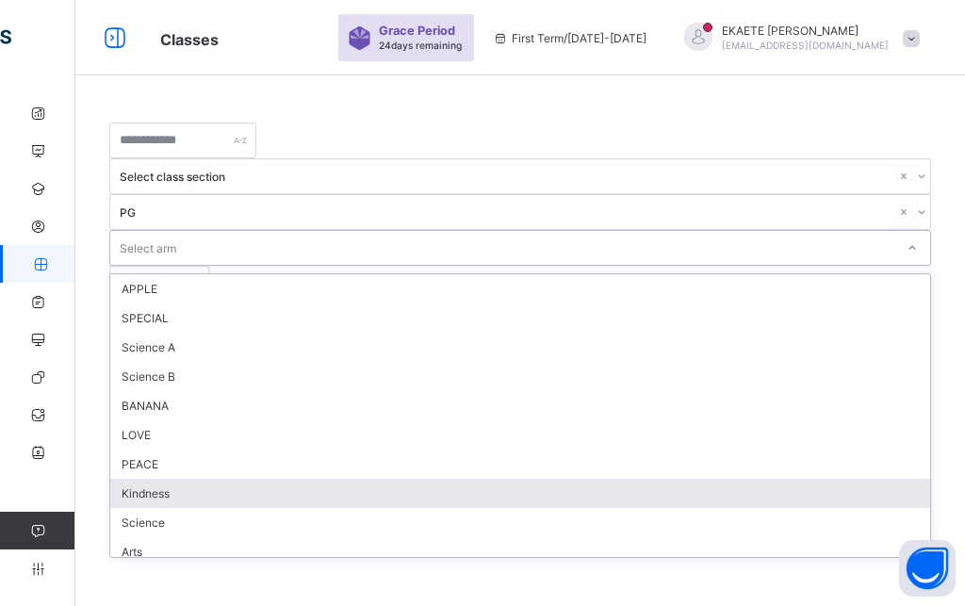
click at [694, 479] on div "Kindness" at bounding box center [520, 493] width 820 height 29
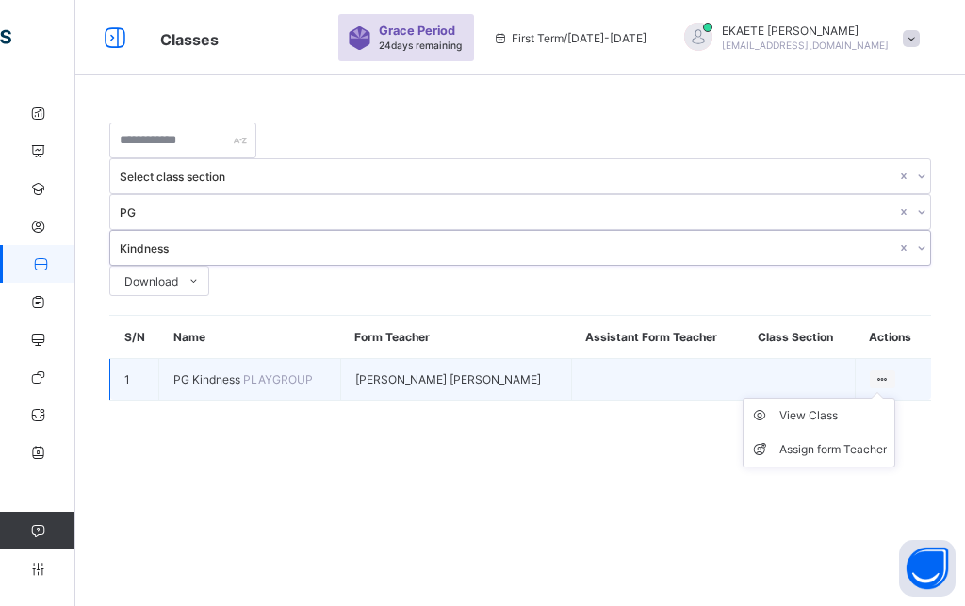
click at [872, 398] on ul "View Class Assign form Teacher" at bounding box center [819, 433] width 153 height 70
click at [823, 406] on div "View Class" at bounding box center [832, 415] width 107 height 19
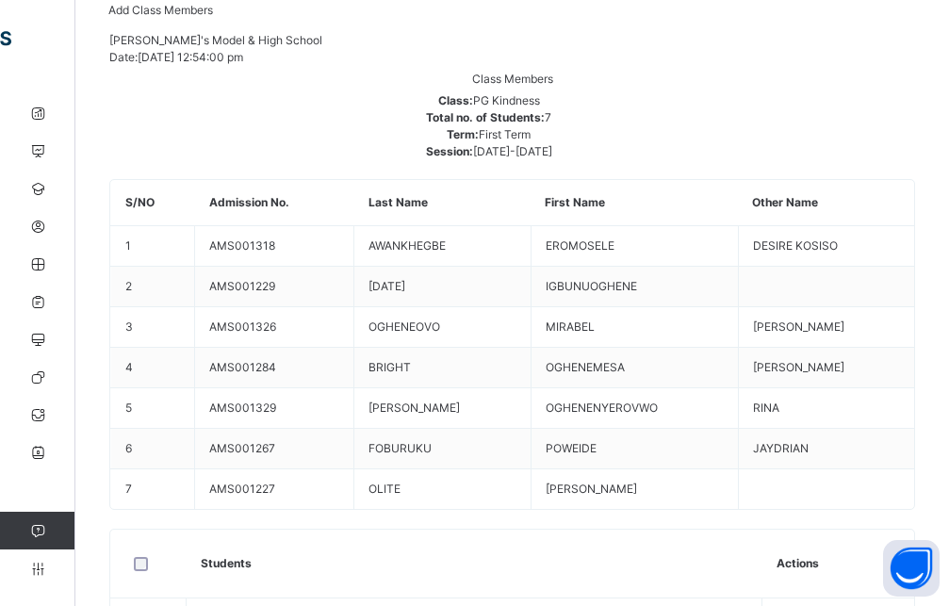
scroll to position [461, 0]
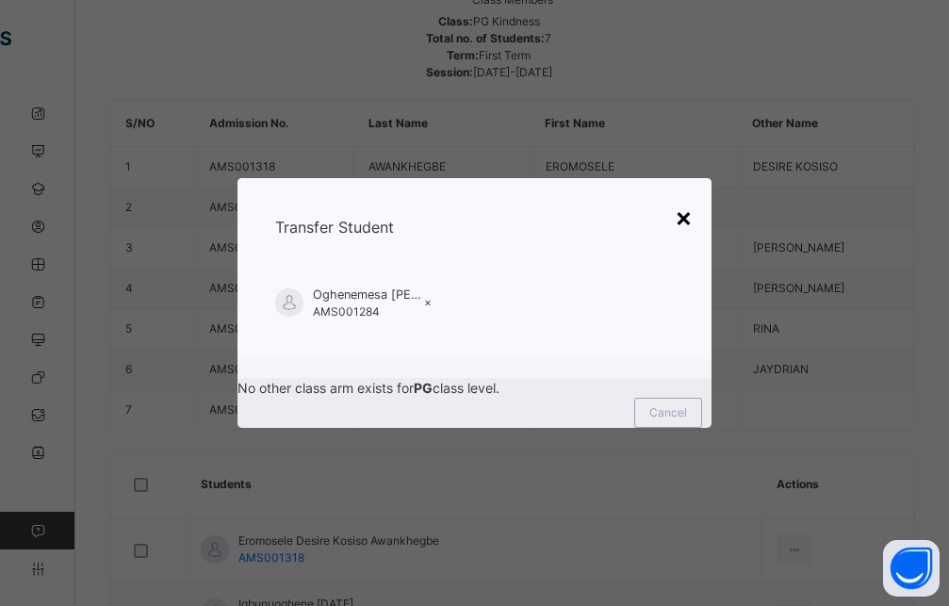
click at [688, 197] on div "×" at bounding box center [684, 217] width 18 height 40
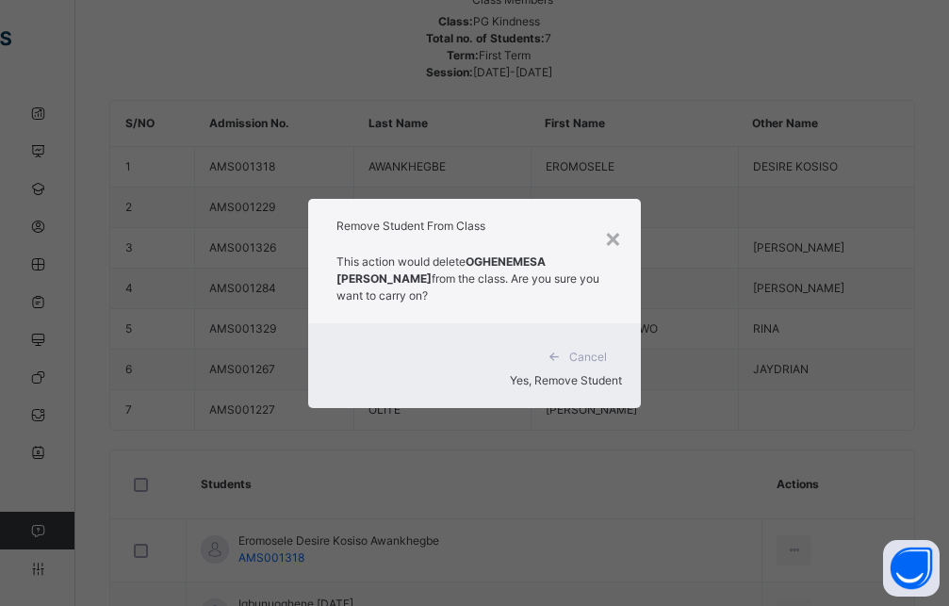
click at [546, 377] on span "Yes, Remove Student" at bounding box center [566, 380] width 112 height 14
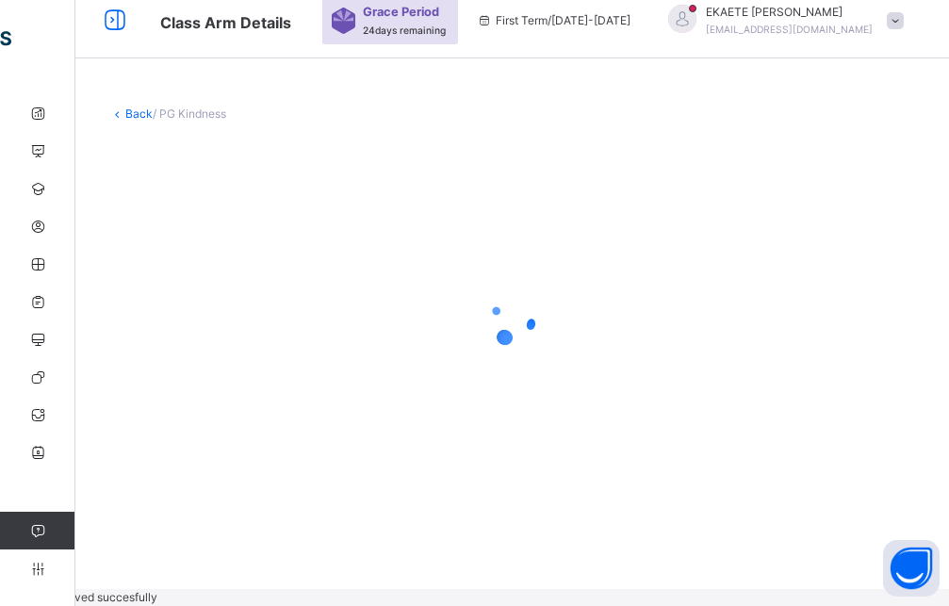
scroll to position [0, 0]
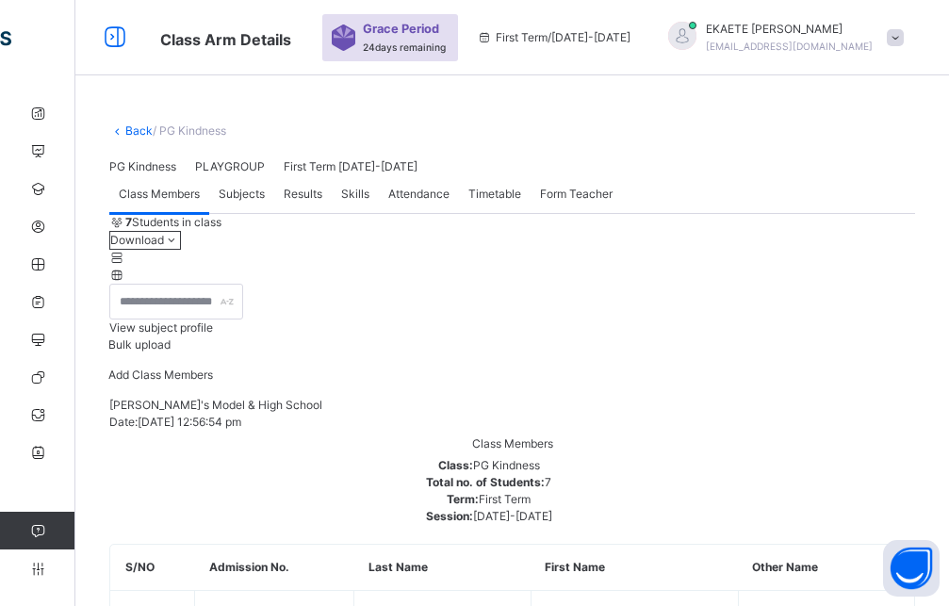
click at [121, 134] on icon at bounding box center [117, 130] width 16 height 14
click at [129, 130] on link "Back" at bounding box center [138, 130] width 27 height 14
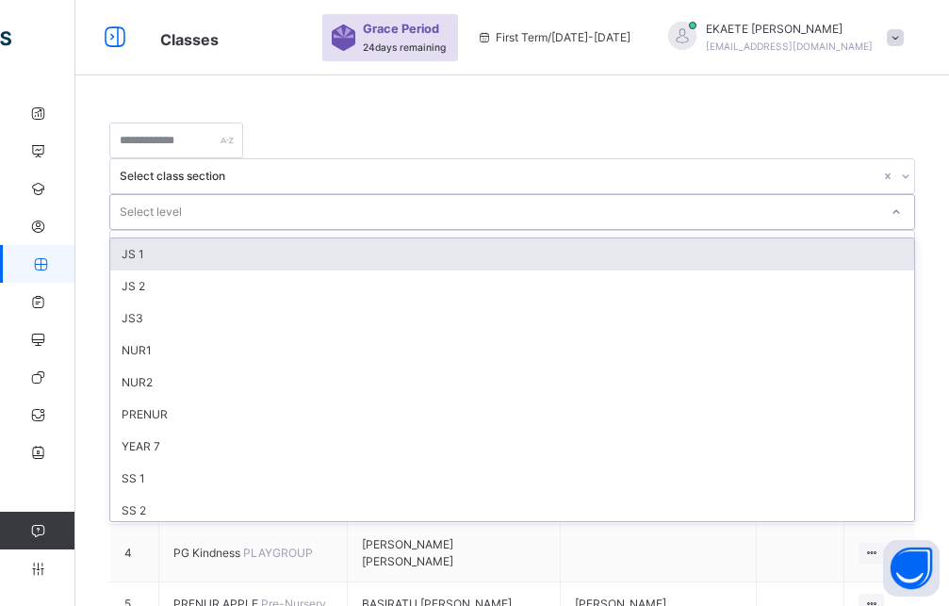
click at [890, 203] on icon at bounding box center [895, 212] width 11 height 19
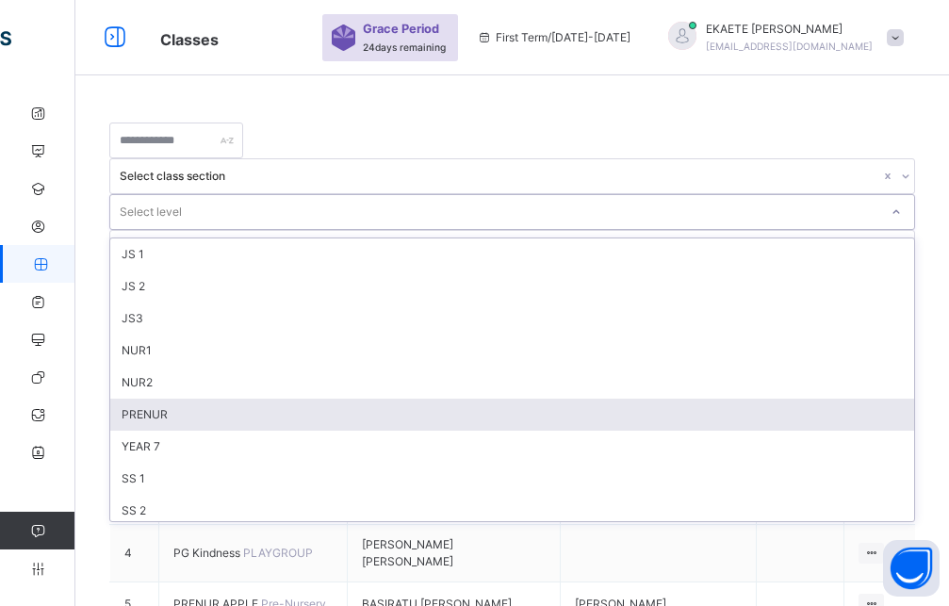
click at [563, 399] on div "PRENUR" at bounding box center [512, 415] width 804 height 32
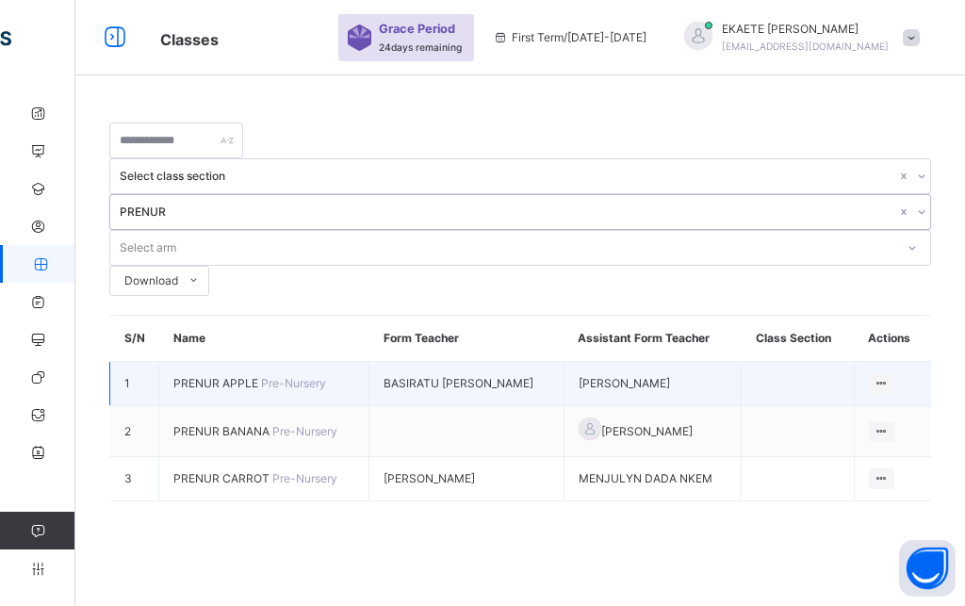
click at [257, 376] on span "PRENUR APPLE" at bounding box center [217, 383] width 88 height 14
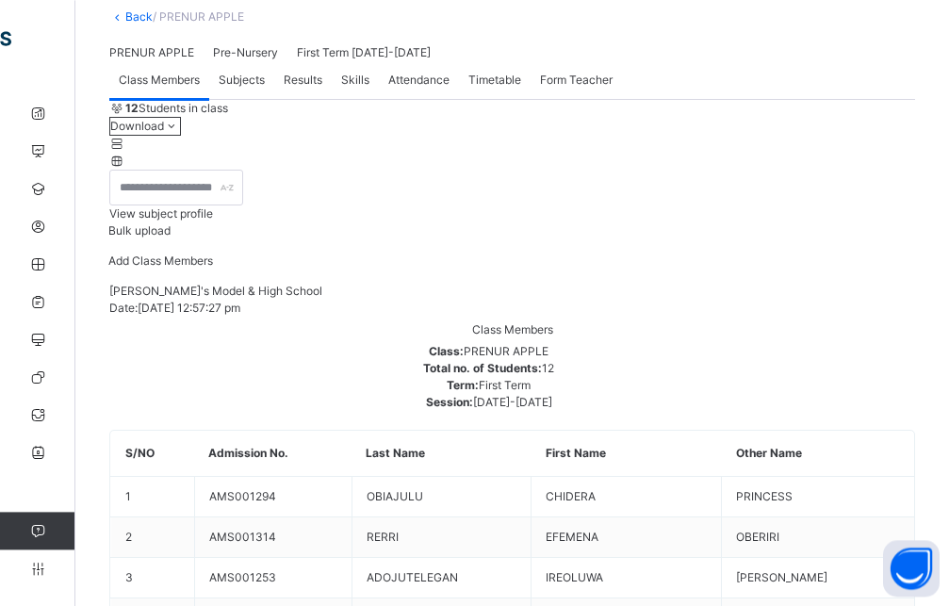
scroll to position [288, 0]
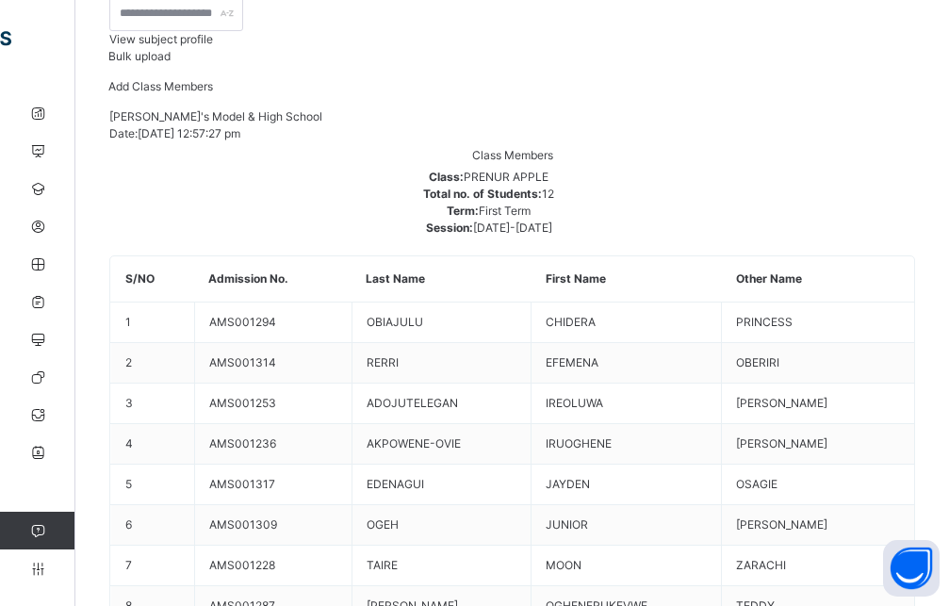
click at [213, 93] on span "Add Class Members" at bounding box center [160, 86] width 105 height 14
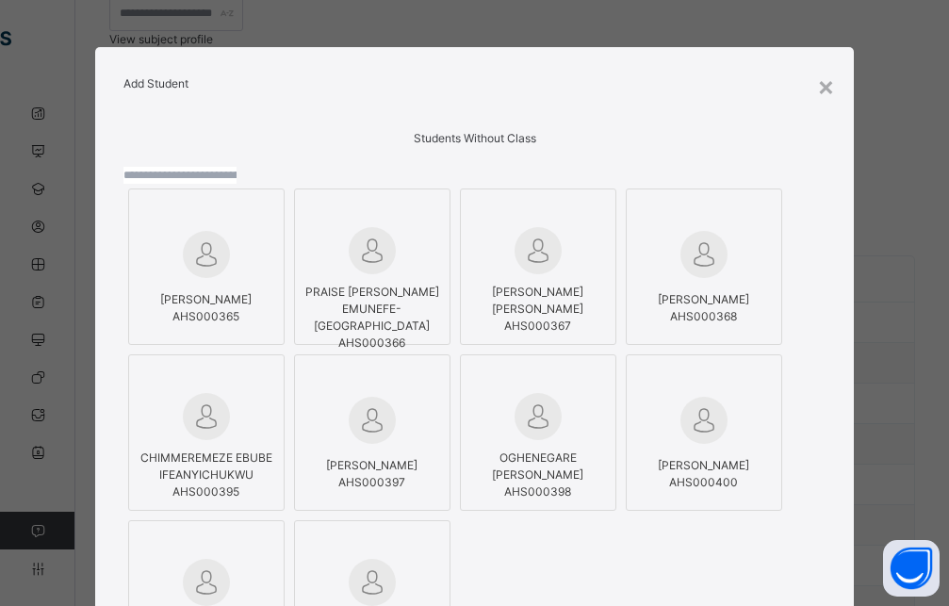
click at [482, 145] on span "Students Without Class" at bounding box center [475, 138] width 122 height 14
click at [237, 184] on input "text" at bounding box center [179, 175] width 113 height 17
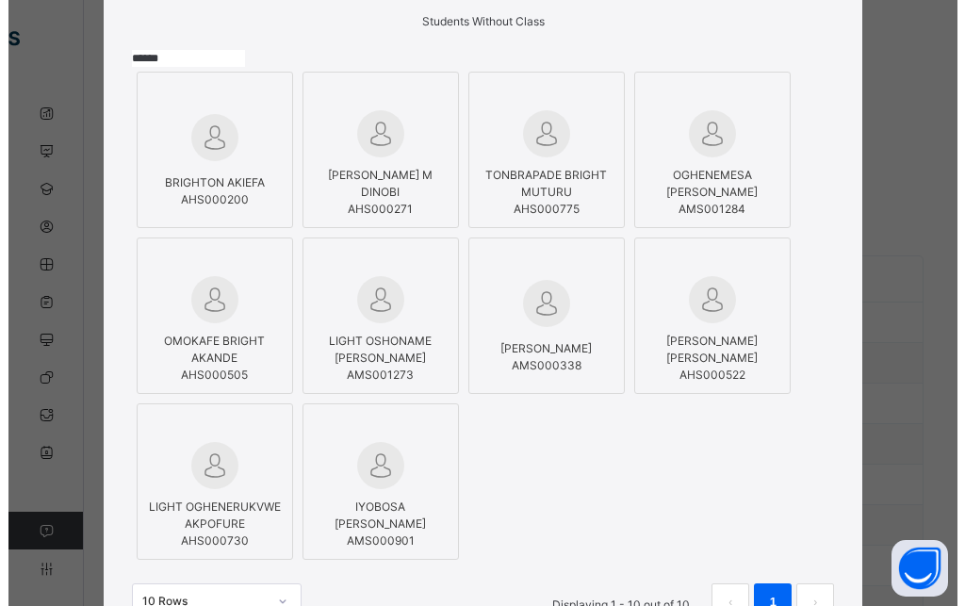
scroll to position [170, 0]
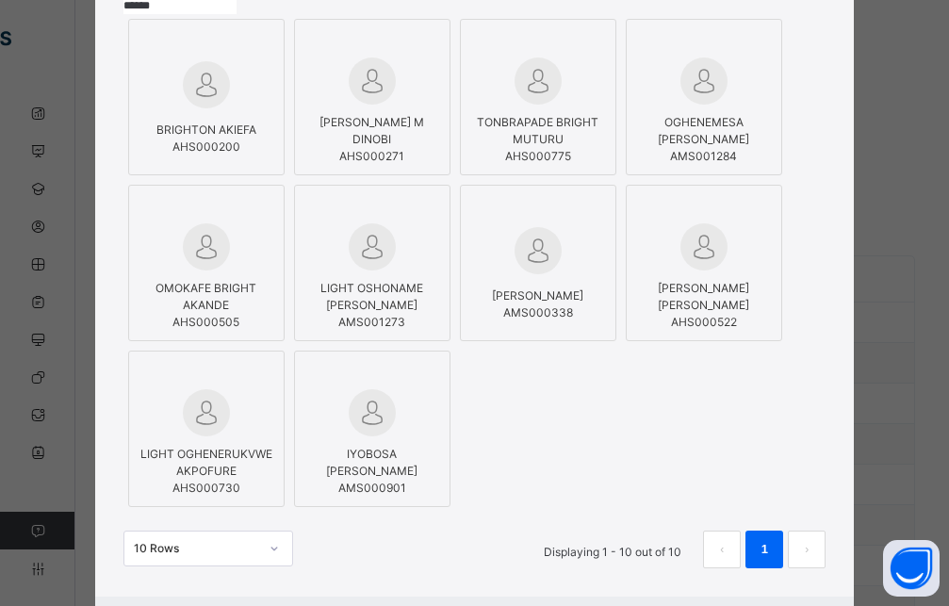
type input "******"
click at [712, 146] on span "OGHENEMESA [PERSON_NAME]" at bounding box center [703, 130] width 91 height 31
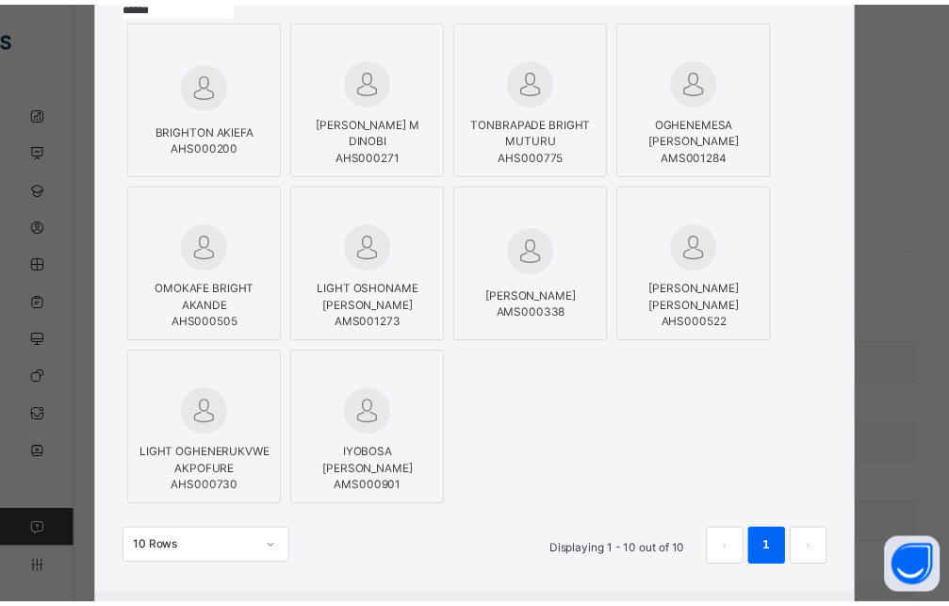
scroll to position [251, 0]
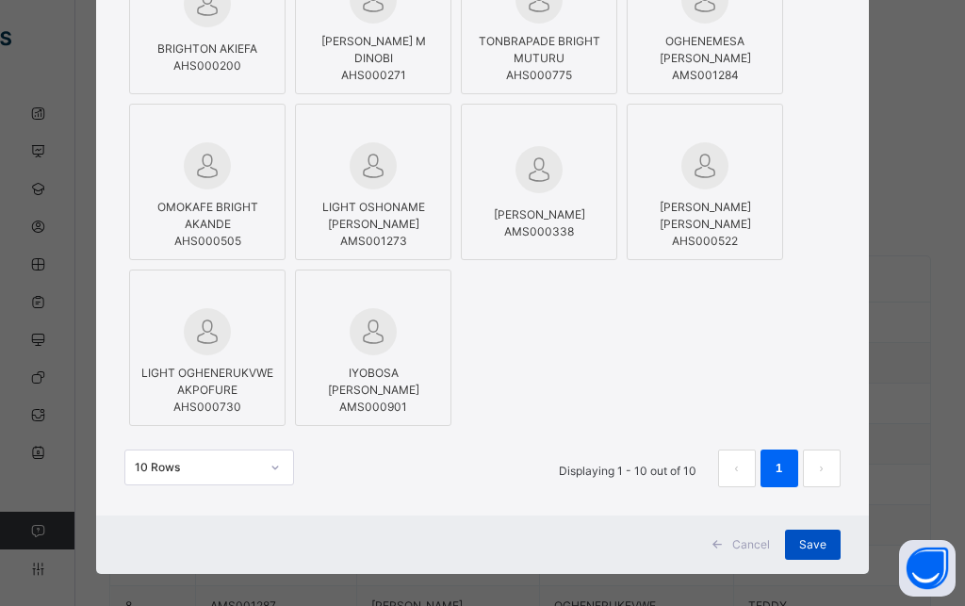
click at [816, 536] on span "Save" at bounding box center [812, 544] width 27 height 17
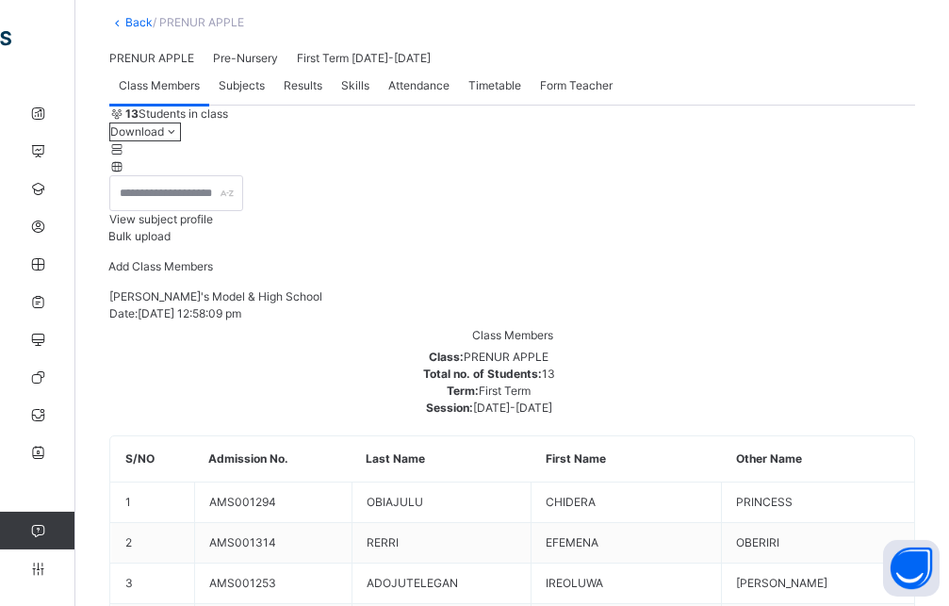
scroll to position [71, 0]
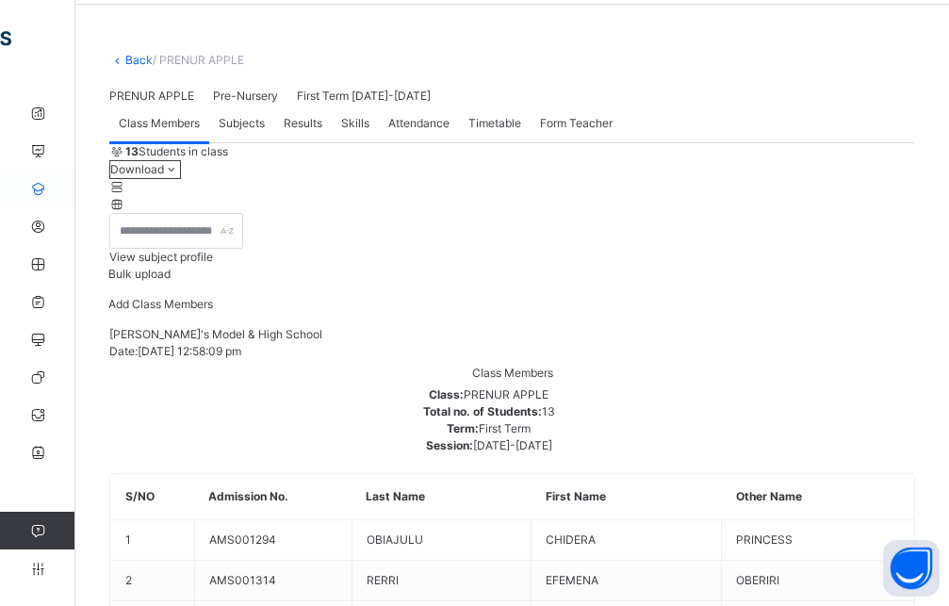
click at [34, 190] on icon at bounding box center [37, 189] width 75 height 14
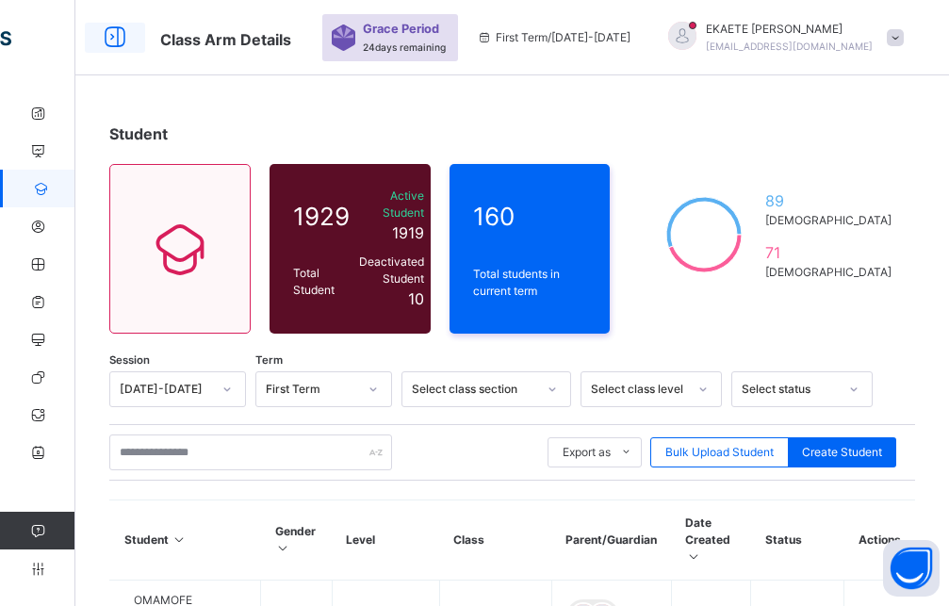
drag, startPoint x: 110, startPoint y: 34, endPoint x: 119, endPoint y: 41, distance: 10.7
click at [109, 34] on icon at bounding box center [115, 38] width 32 height 34
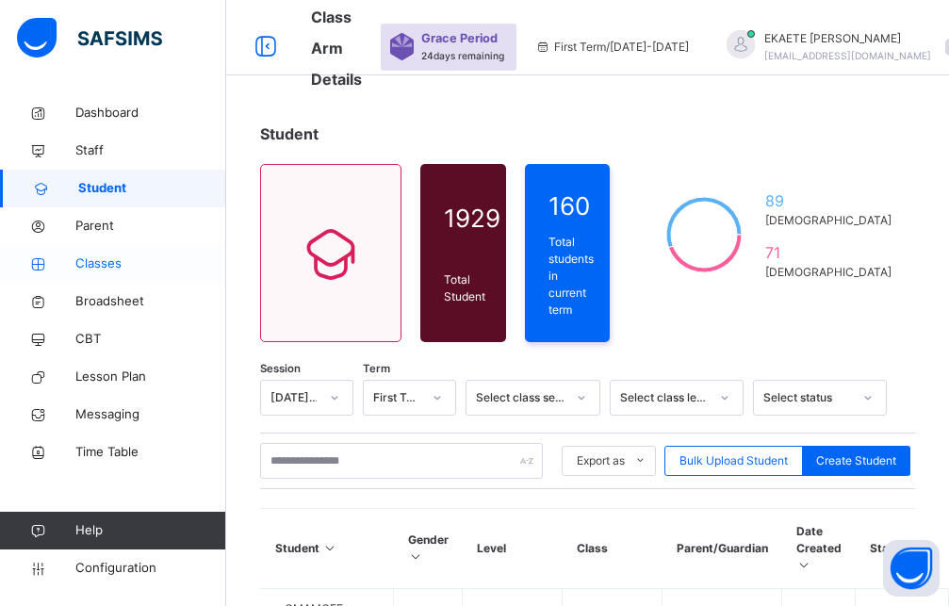
click at [123, 271] on span "Classes" at bounding box center [150, 263] width 151 height 19
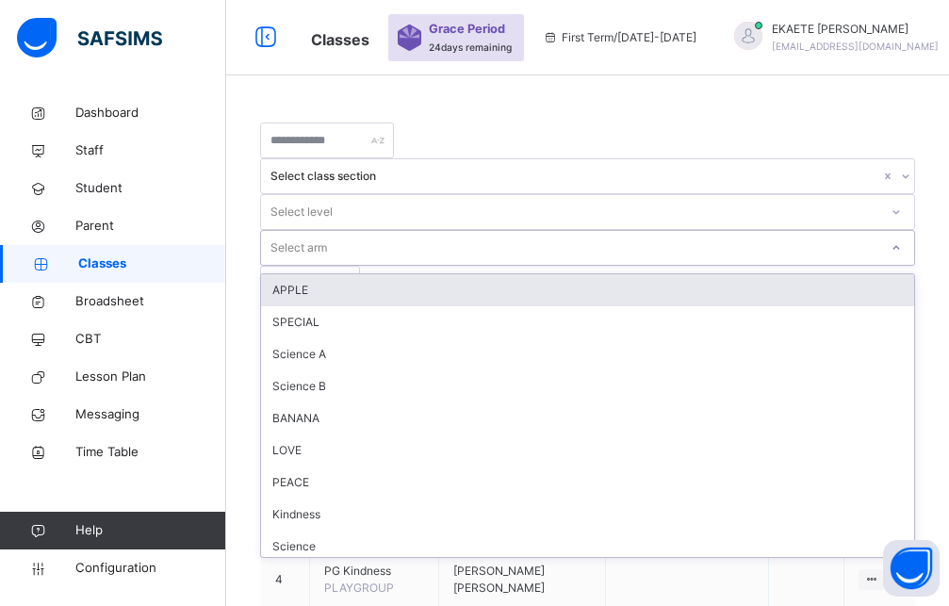
click at [880, 233] on div at bounding box center [896, 248] width 32 height 30
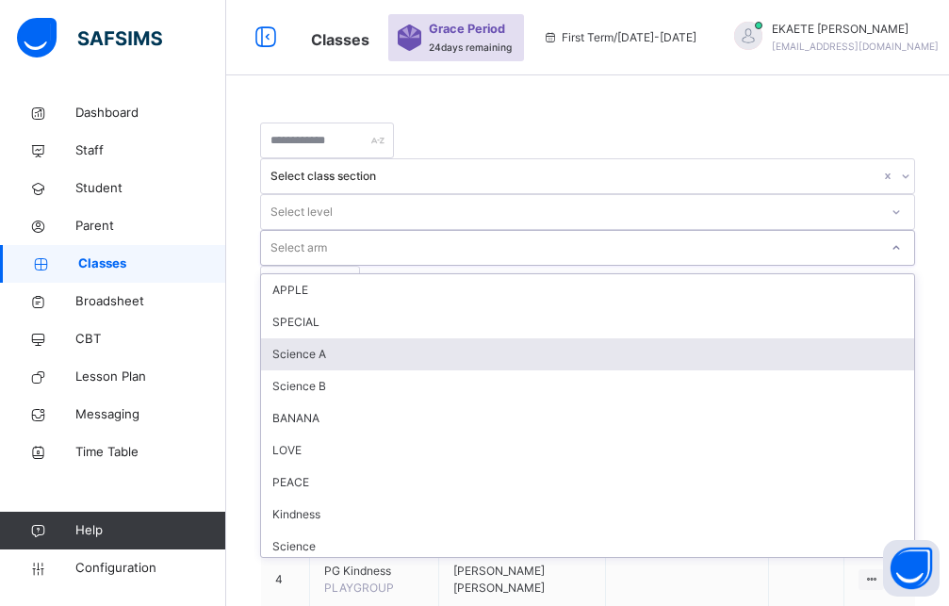
click at [604, 198] on div "Select level" at bounding box center [569, 212] width 617 height 29
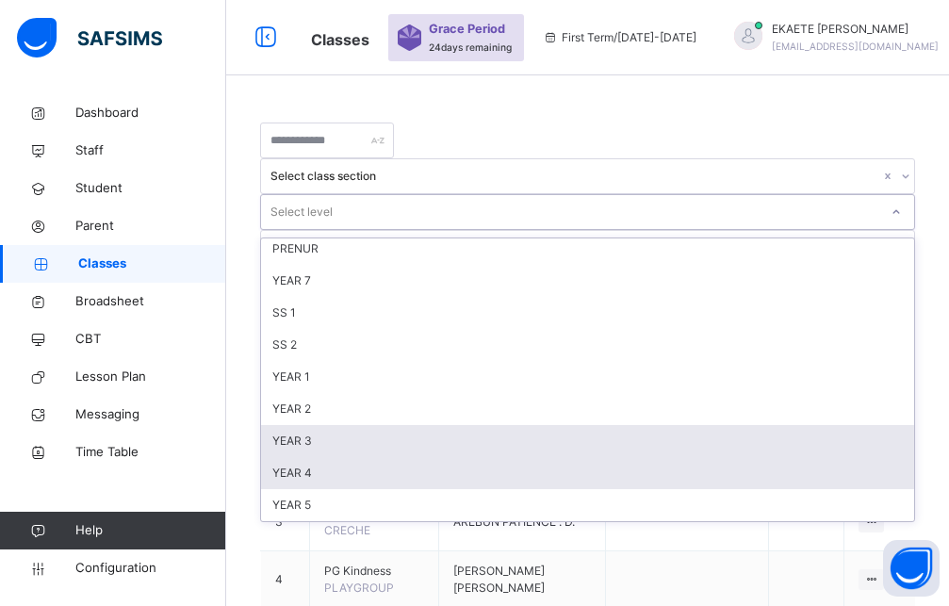
scroll to position [254, 0]
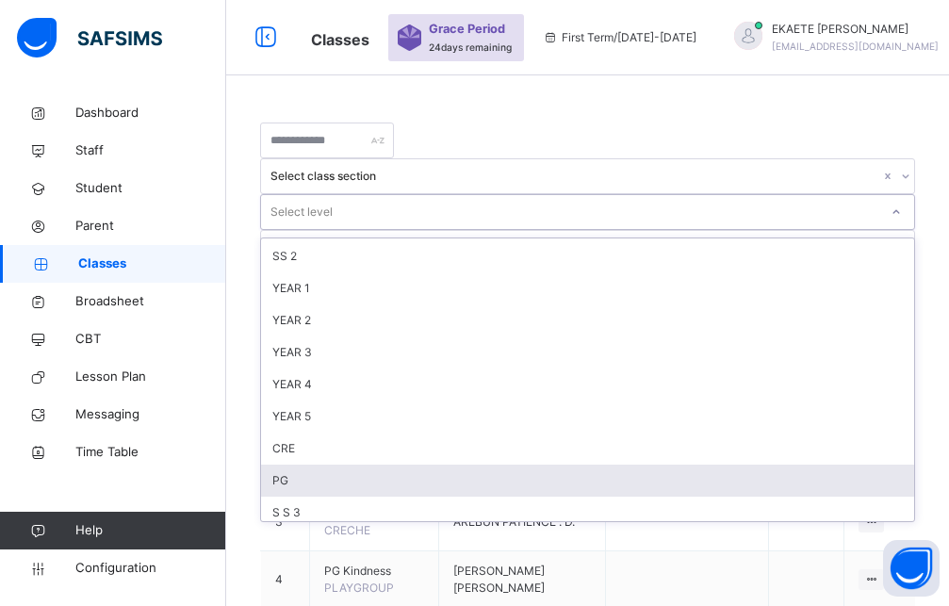
click at [559, 465] on div "PG" at bounding box center [587, 481] width 653 height 32
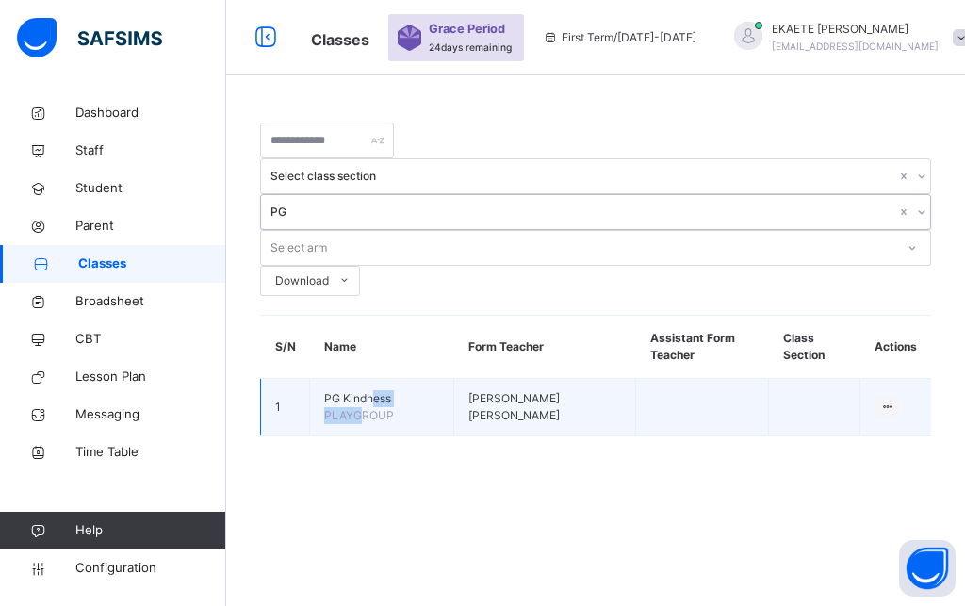
click at [356, 379] on td "PG Kindness PLAYGROUP" at bounding box center [382, 407] width 144 height 57
click at [310, 379] on td "PG Kindness PLAYGROUP" at bounding box center [382, 407] width 144 height 57
click at [587, 379] on td "[PERSON_NAME] [PERSON_NAME]" at bounding box center [545, 407] width 182 height 57
click at [586, 379] on td "[PERSON_NAME] [PERSON_NAME]" at bounding box center [545, 407] width 182 height 57
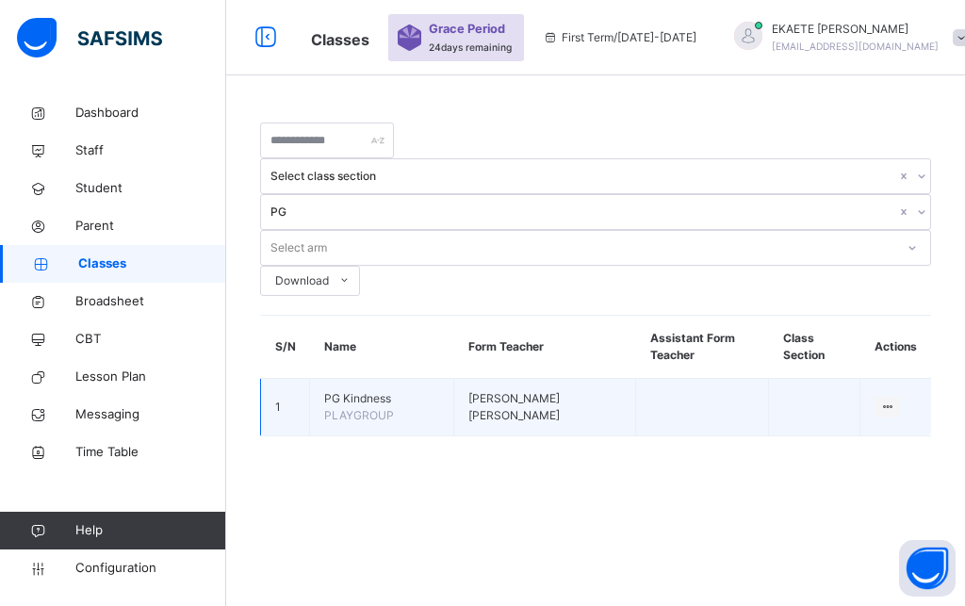
click at [282, 379] on td "1" at bounding box center [285, 407] width 49 height 57
click at [880, 400] on icon at bounding box center [887, 407] width 16 height 14
click at [890, 427] on ul "View Class Assign form Teacher" at bounding box center [823, 462] width 153 height 70
click at [848, 435] on div "View Class" at bounding box center [837, 444] width 107 height 19
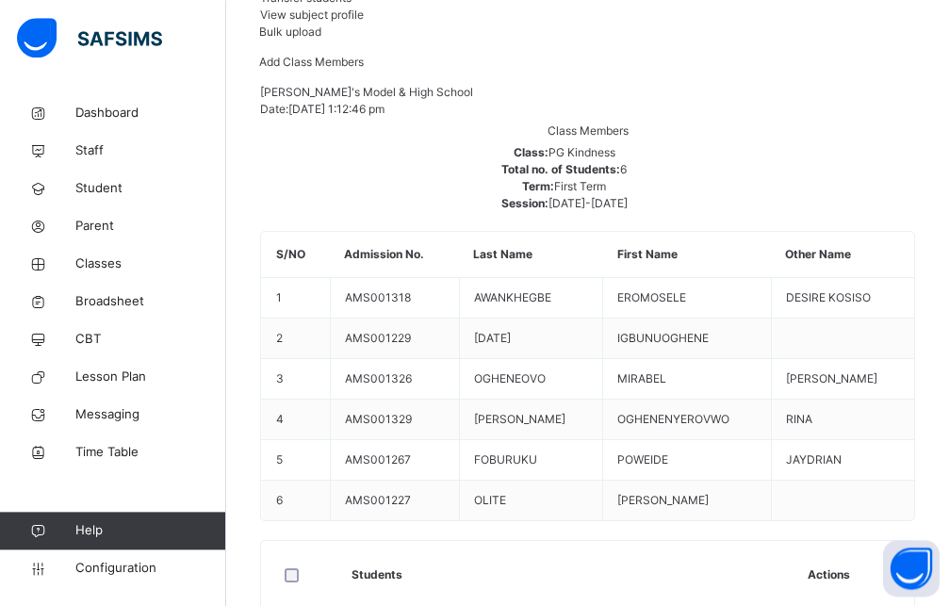
scroll to position [288, 0]
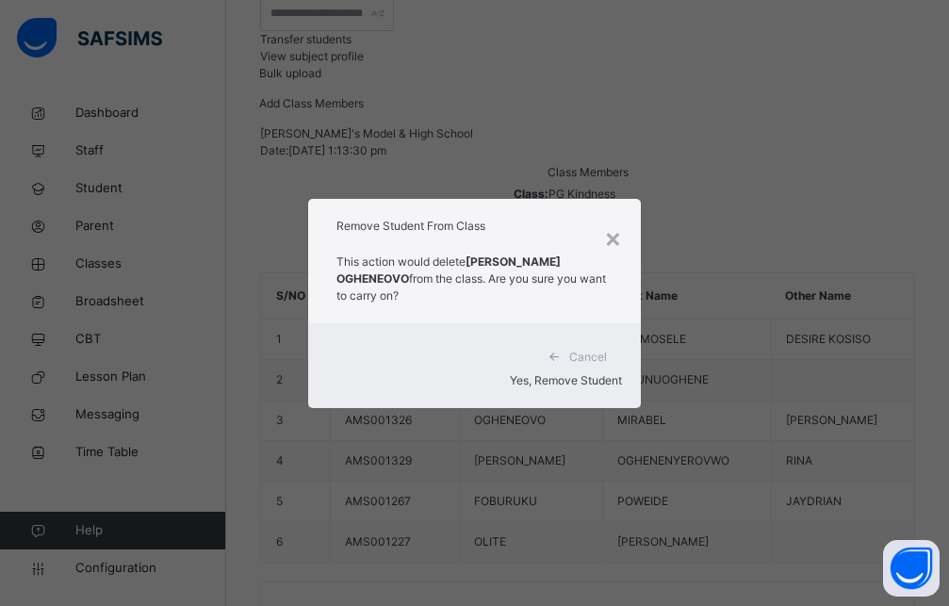
click at [583, 373] on span "Yes, Remove Student" at bounding box center [566, 380] width 112 height 14
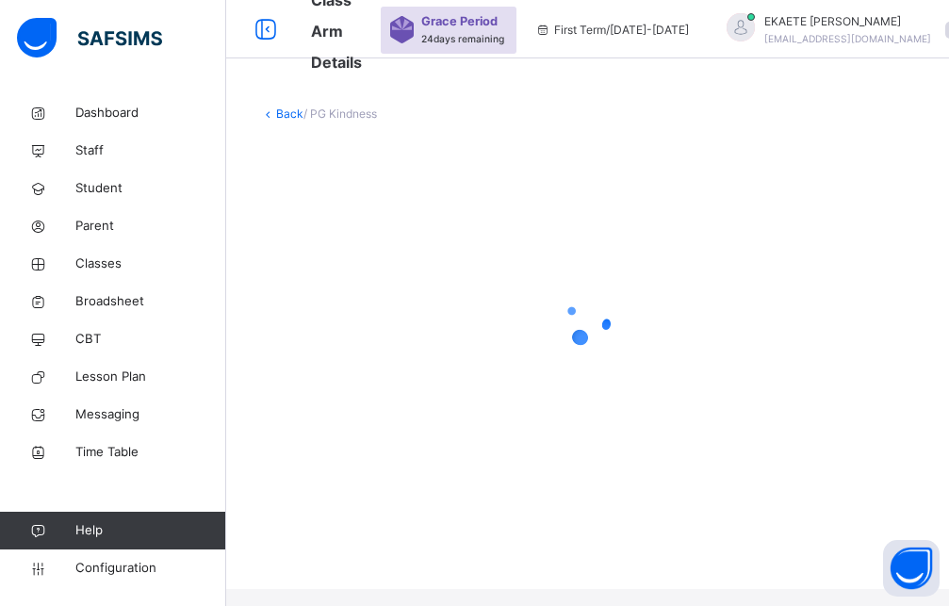
scroll to position [0, 0]
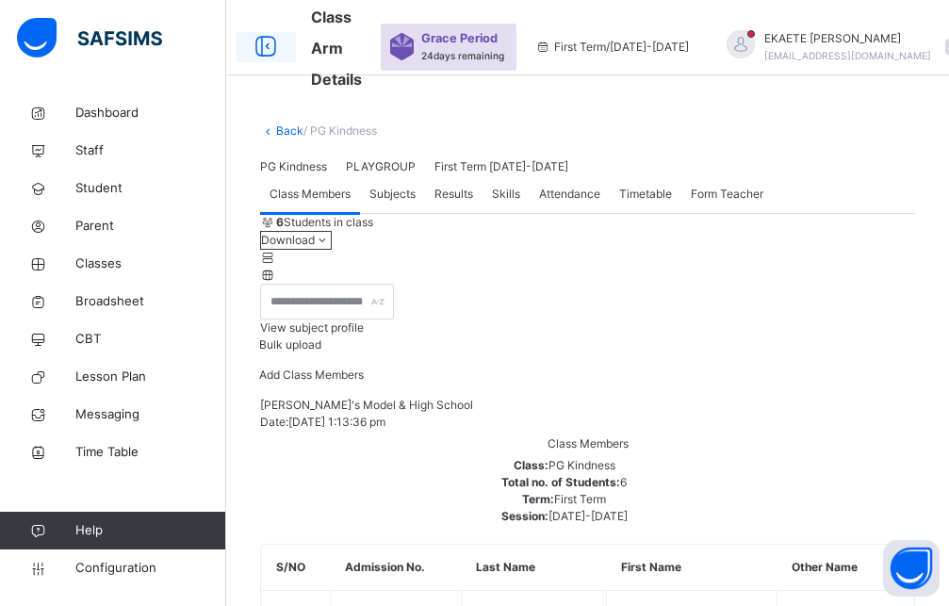
click at [266, 47] on icon at bounding box center [266, 47] width 32 height 34
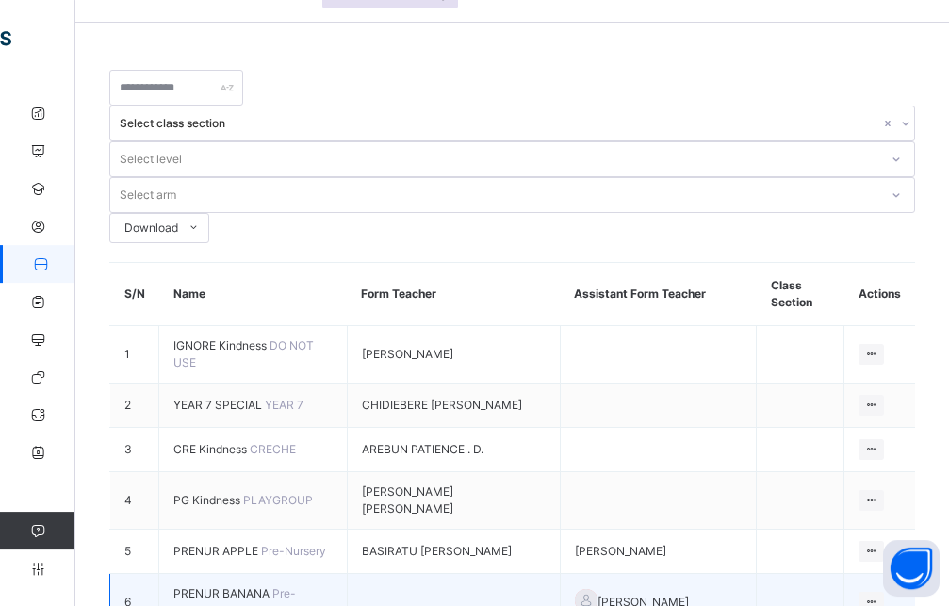
scroll to position [96, 0]
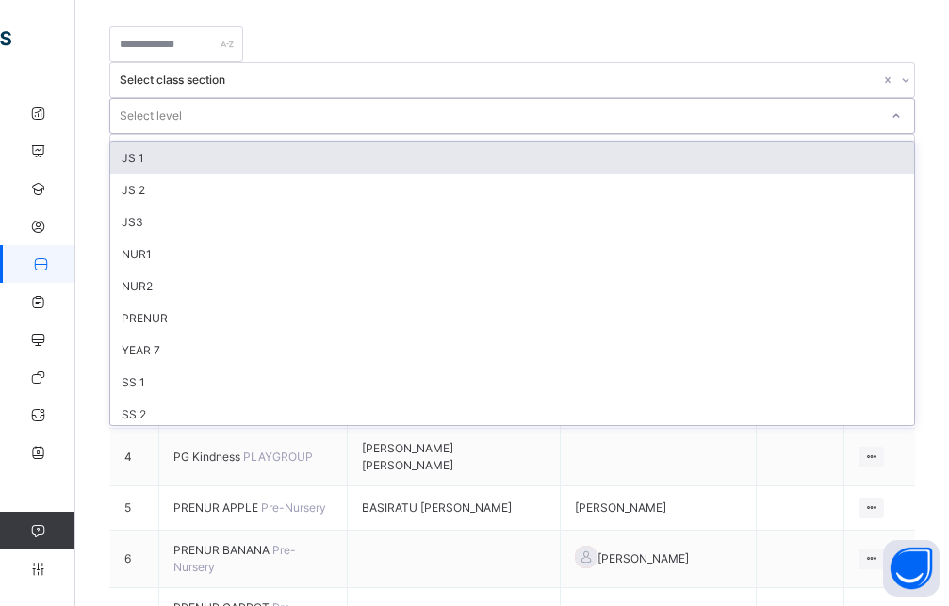
click at [583, 102] on div "Select level" at bounding box center [494, 116] width 768 height 29
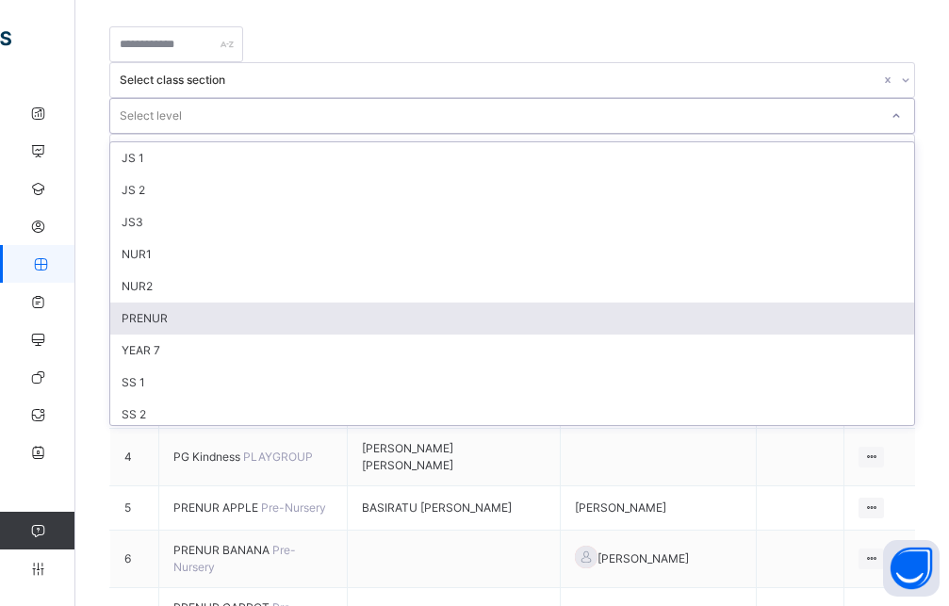
click at [556, 302] on div "PRENUR" at bounding box center [512, 318] width 804 height 32
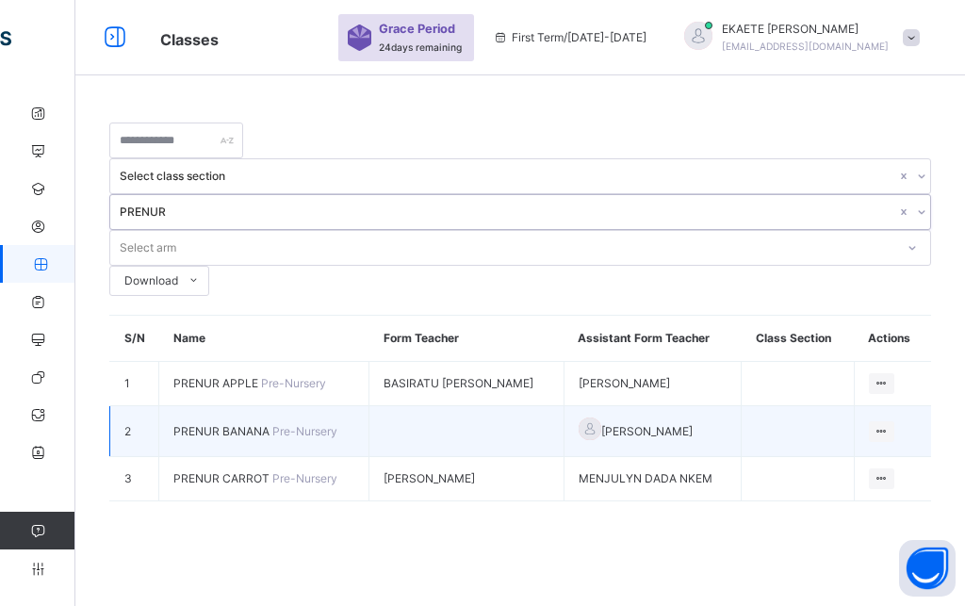
click at [273, 406] on td "PRENUR BANANA Pre-Nursery" at bounding box center [264, 431] width 210 height 51
click at [886, 451] on ul "View Class Assign form Teacher" at bounding box center [818, 486] width 153 height 70
click at [822, 460] on div "View Class" at bounding box center [831, 469] width 107 height 19
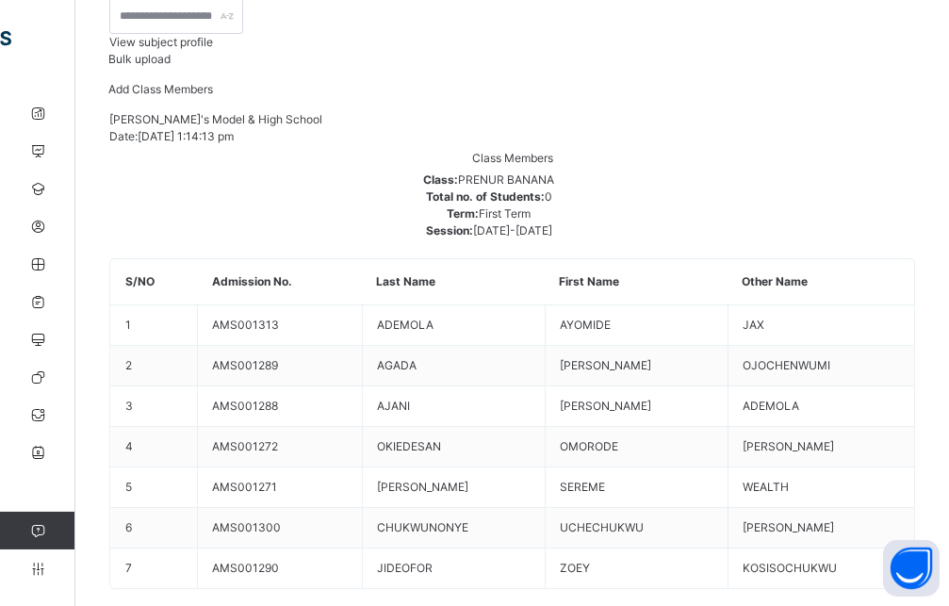
scroll to position [288, 0]
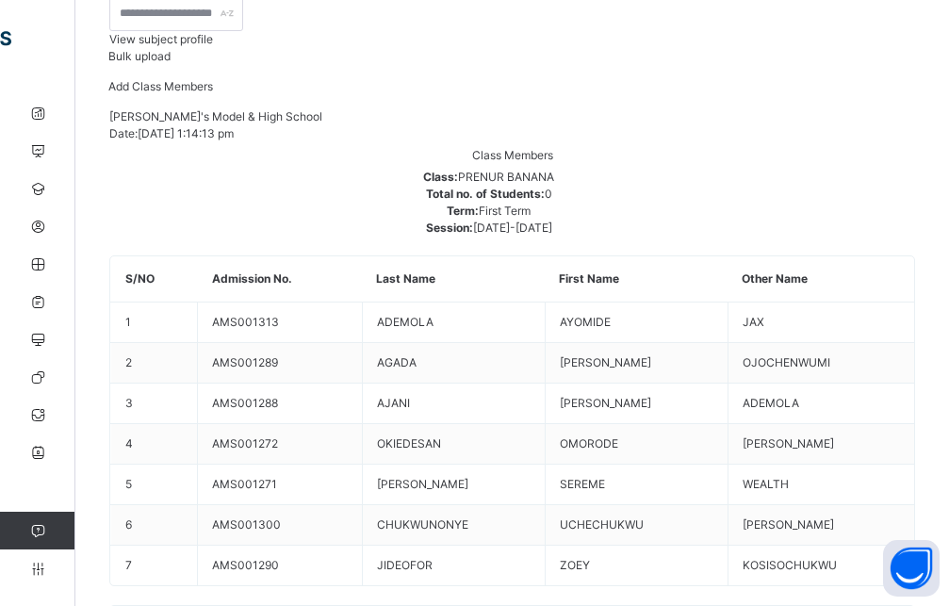
click at [213, 93] on span "Add Class Members" at bounding box center [160, 86] width 105 height 14
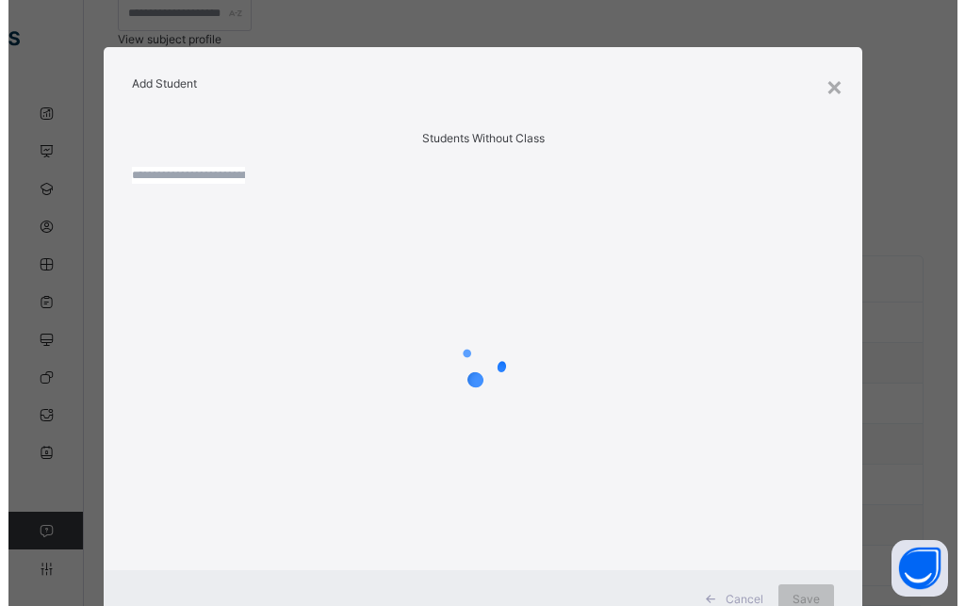
scroll to position [139, 0]
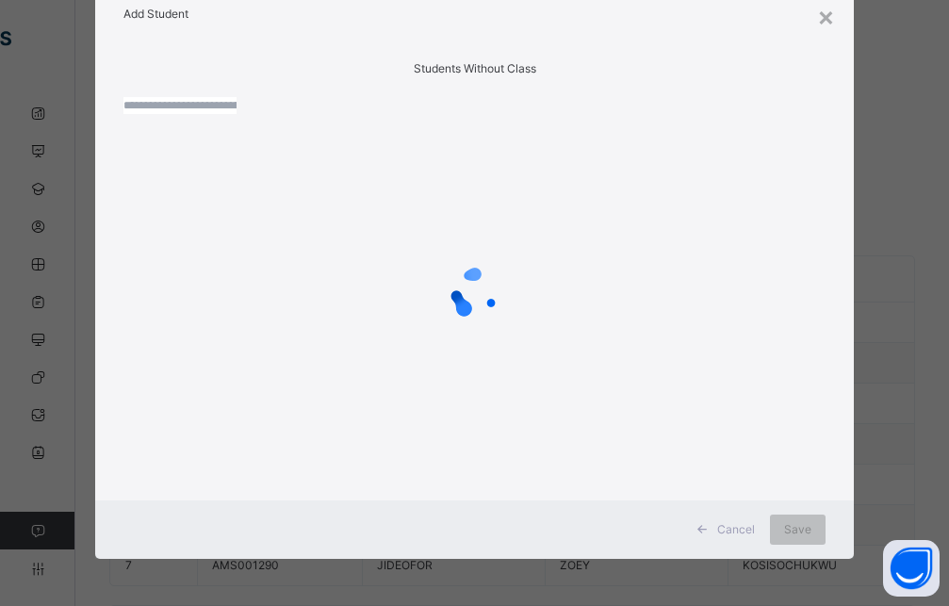
click at [237, 97] on input "text" at bounding box center [179, 105] width 113 height 17
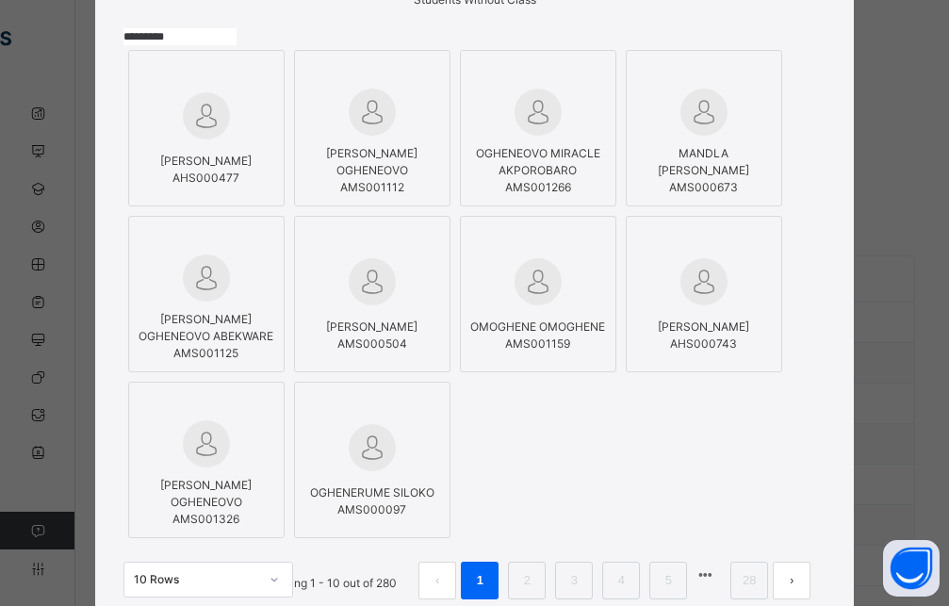
type input "*********"
click at [252, 478] on span "[PERSON_NAME] OGHENEOVO" at bounding box center [205, 493] width 91 height 31
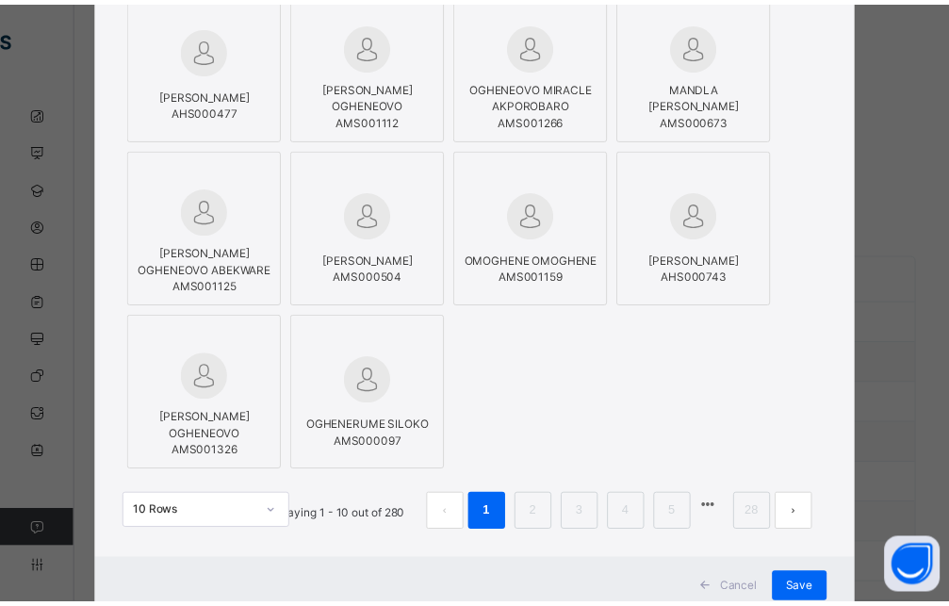
scroll to position [251, 0]
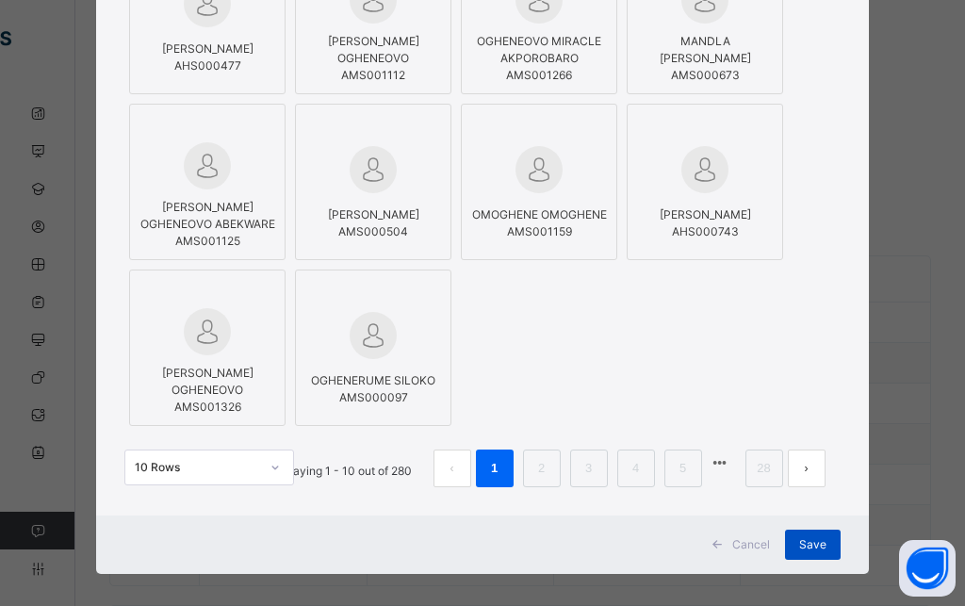
click at [808, 536] on span "Save" at bounding box center [812, 544] width 27 height 17
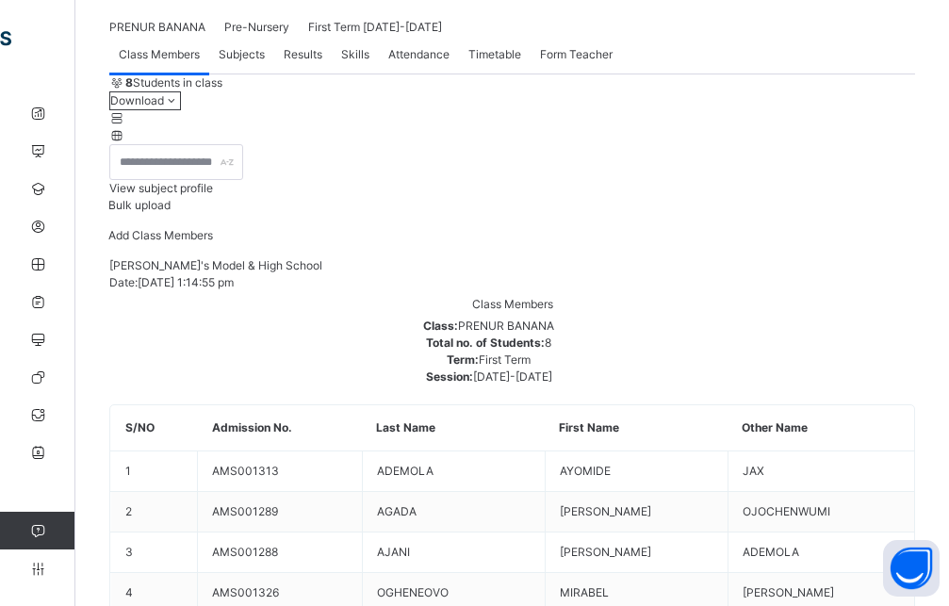
scroll to position [0, 0]
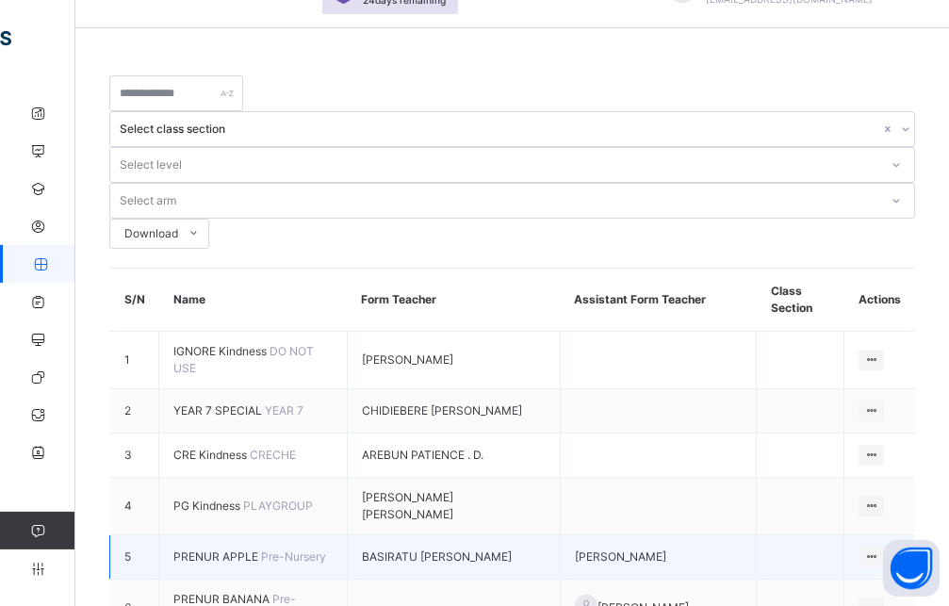
scroll to position [96, 0]
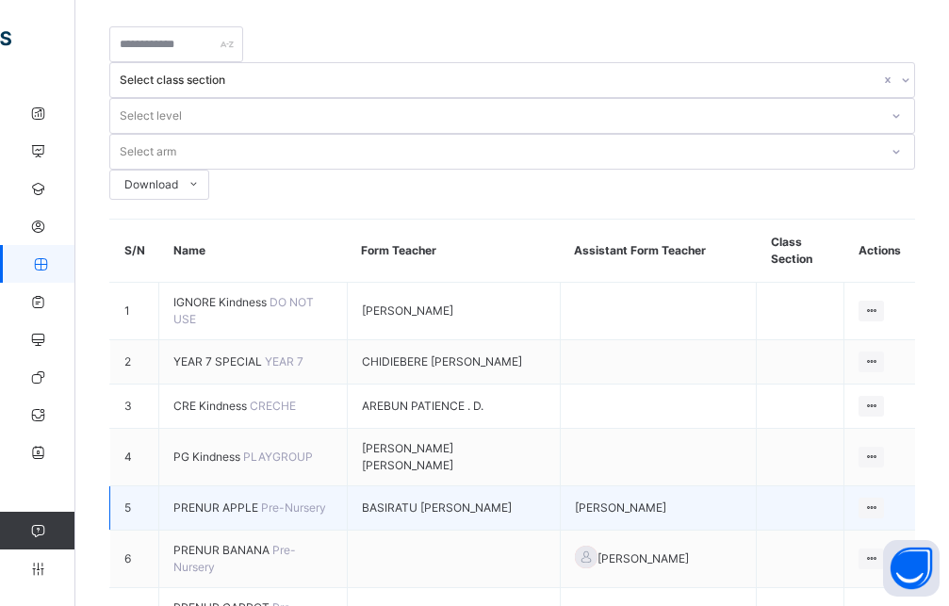
click at [417, 499] on span "BASIRATU [PERSON_NAME]" at bounding box center [437, 507] width 150 height 17
click at [884, 528] on ul "View Class Assign form Teacher" at bounding box center [807, 563] width 153 height 70
click at [864, 536] on div "View Class" at bounding box center [821, 545] width 107 height 19
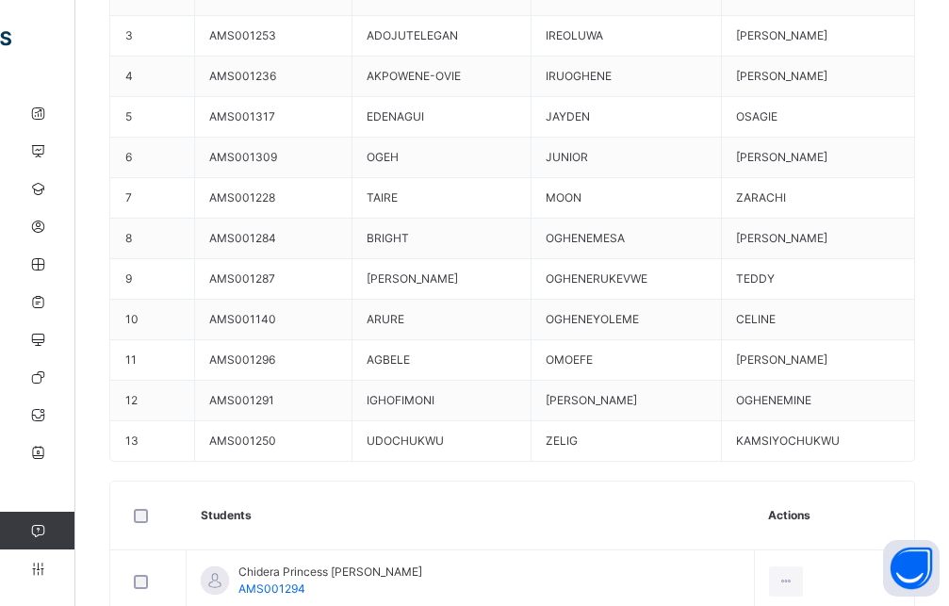
scroll to position [288, 0]
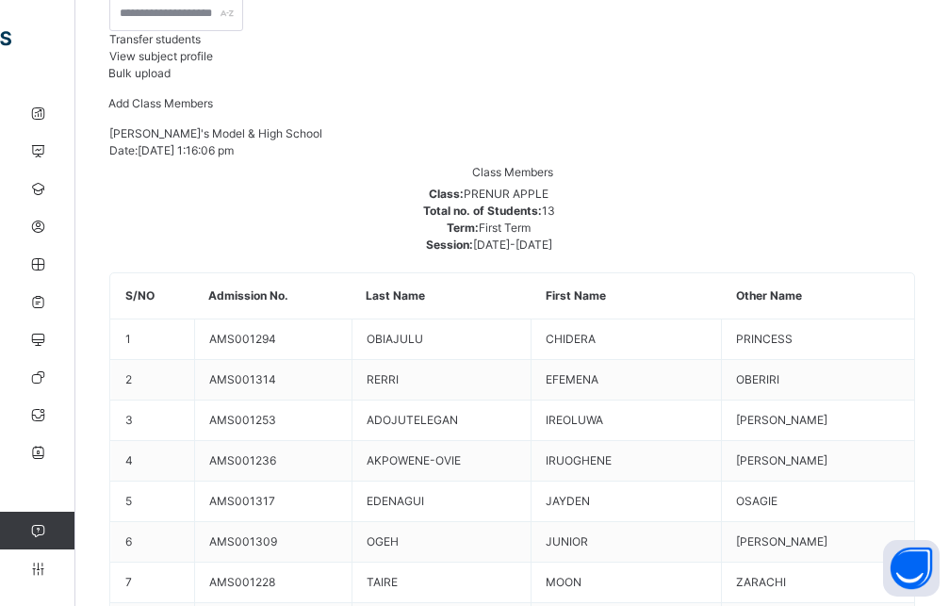
click at [201, 46] on span "Transfer students" at bounding box center [154, 39] width 91 height 14
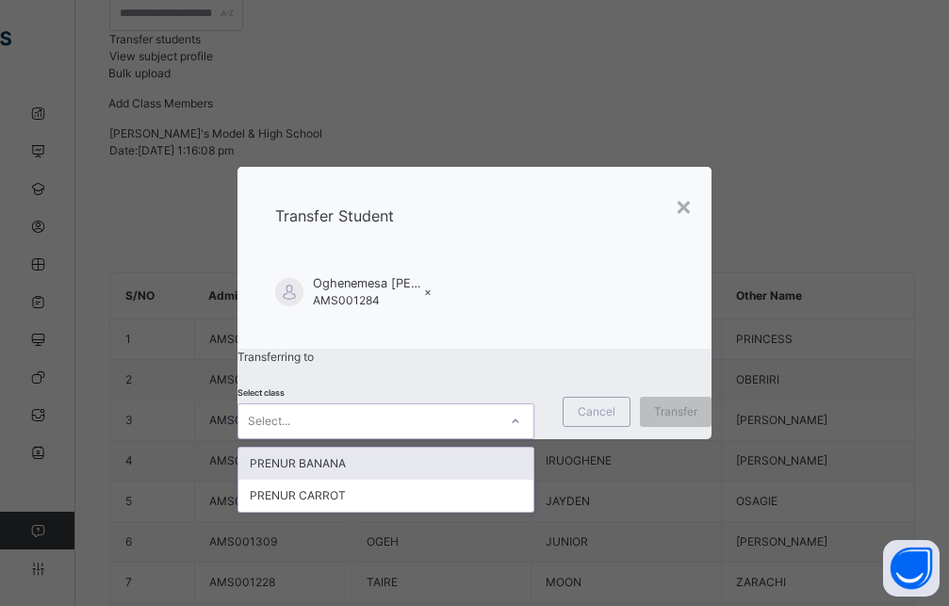
click at [499, 433] on div at bounding box center [515, 421] width 32 height 30
click at [430, 470] on div "PRENUR BANANA" at bounding box center [386, 464] width 296 height 32
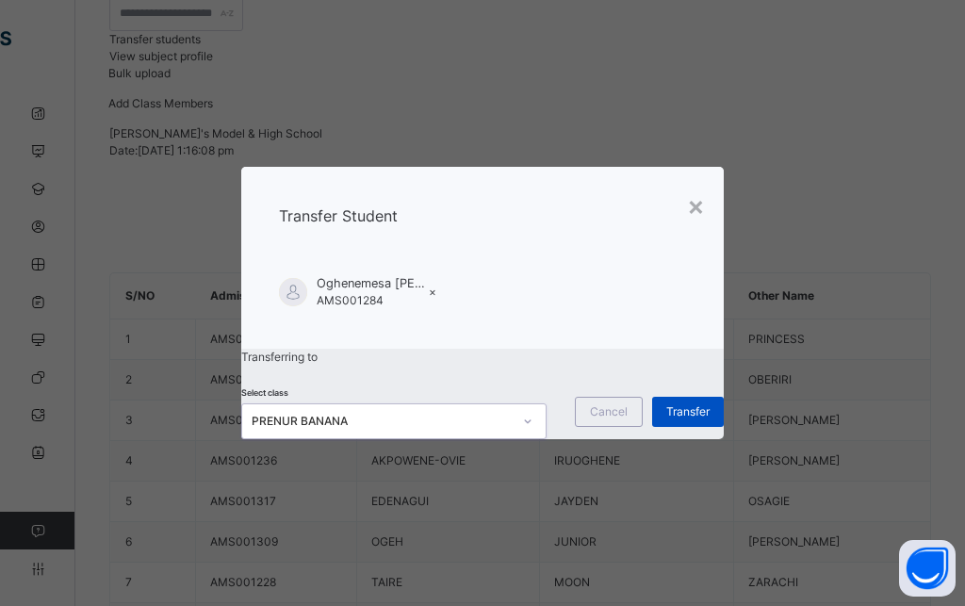
click at [666, 420] on span "Transfer" at bounding box center [687, 411] width 43 height 17
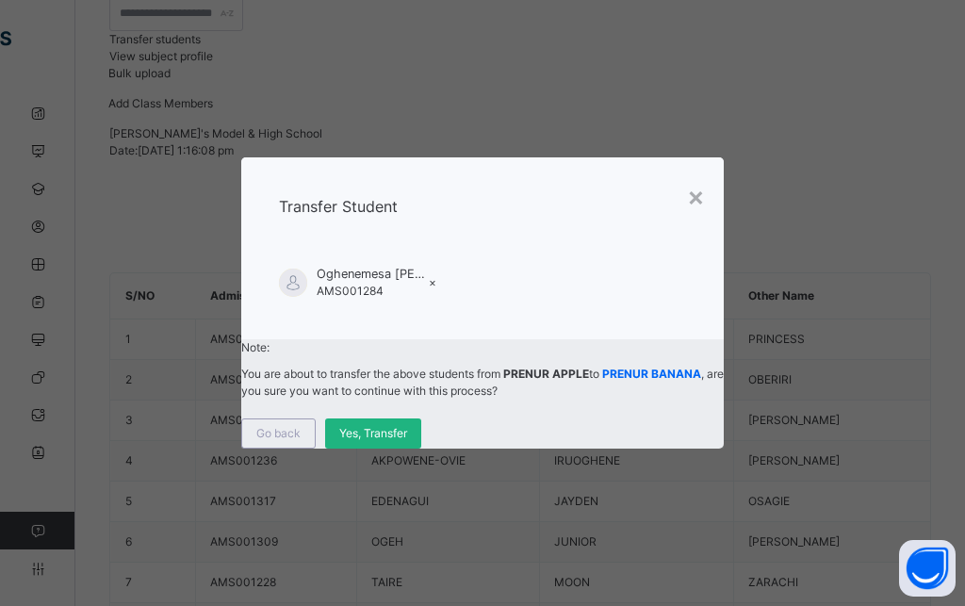
click at [407, 438] on span "Yes, Transfer" at bounding box center [373, 433] width 68 height 17
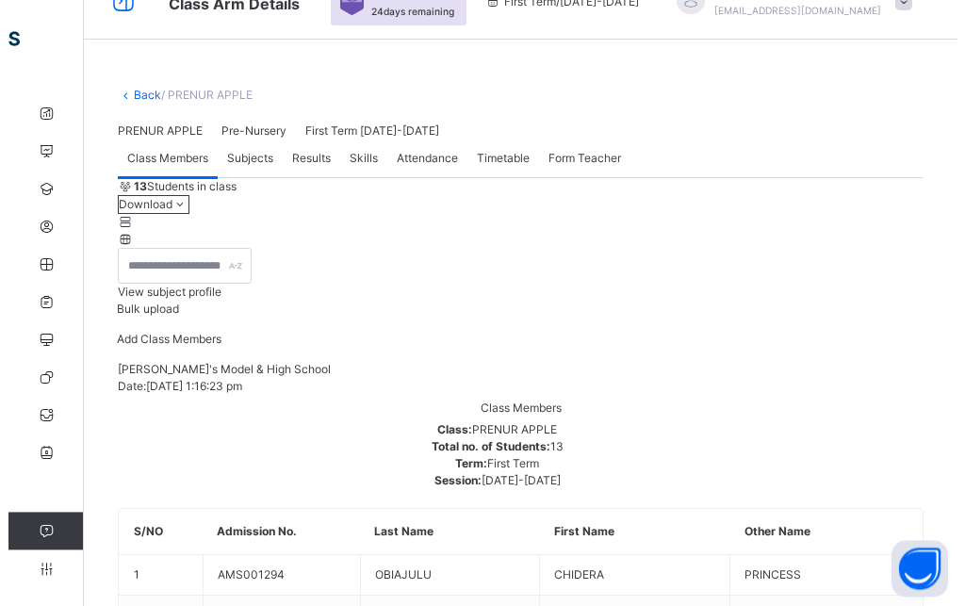
scroll to position [0, 0]
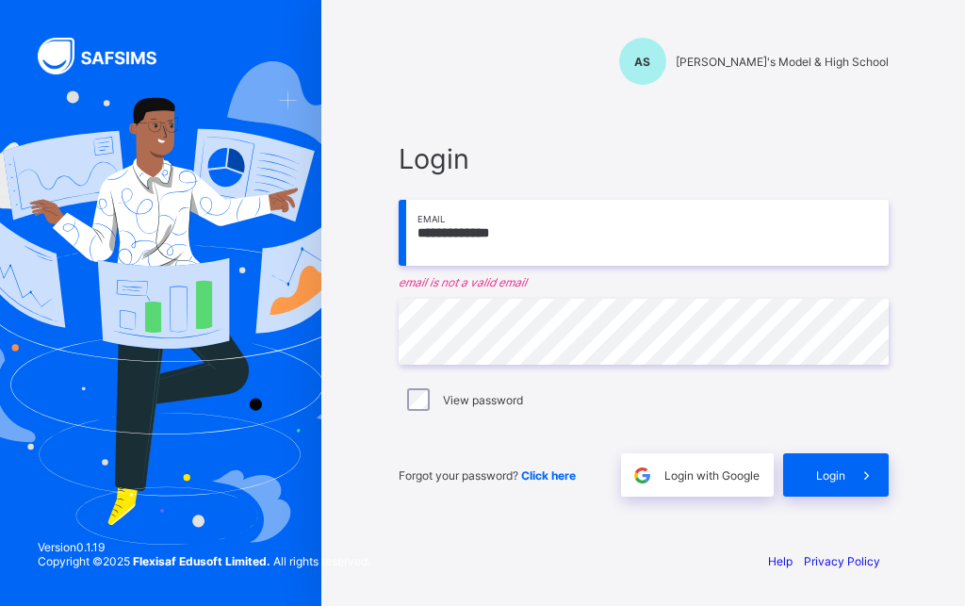
click at [505, 223] on input "**********" at bounding box center [644, 233] width 490 height 66
click at [529, 235] on input "**********" at bounding box center [644, 233] width 490 height 66
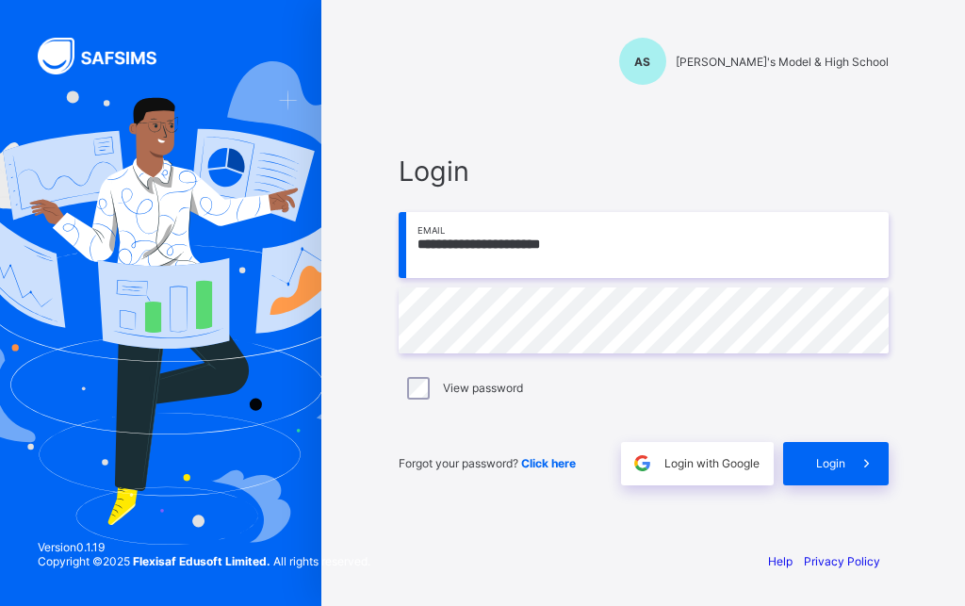
type input "**********"
click at [823, 475] on div "Login" at bounding box center [836, 463] width 106 height 43
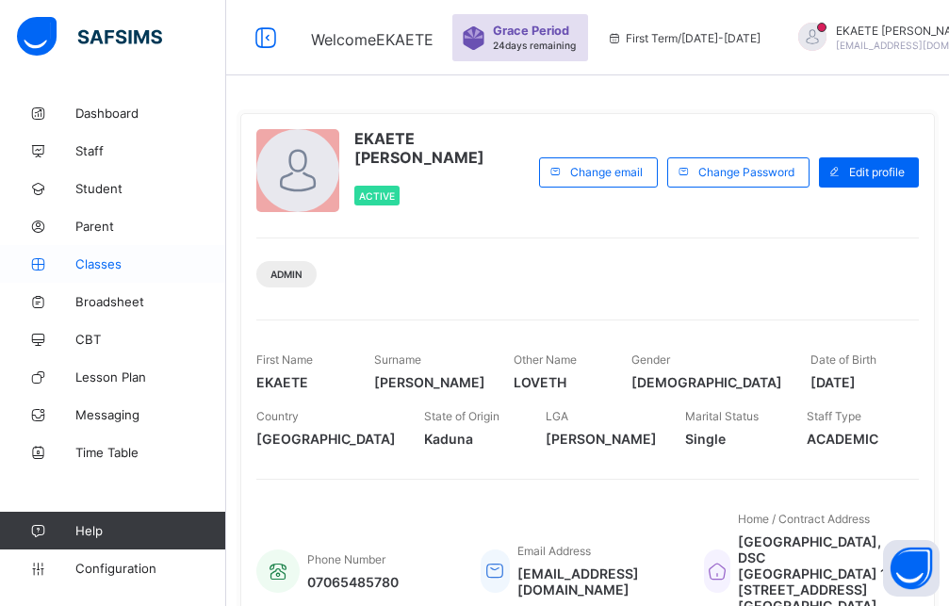
click at [119, 269] on span "Classes" at bounding box center [150, 263] width 151 height 15
